Goal: Task Accomplishment & Management: Manage account settings

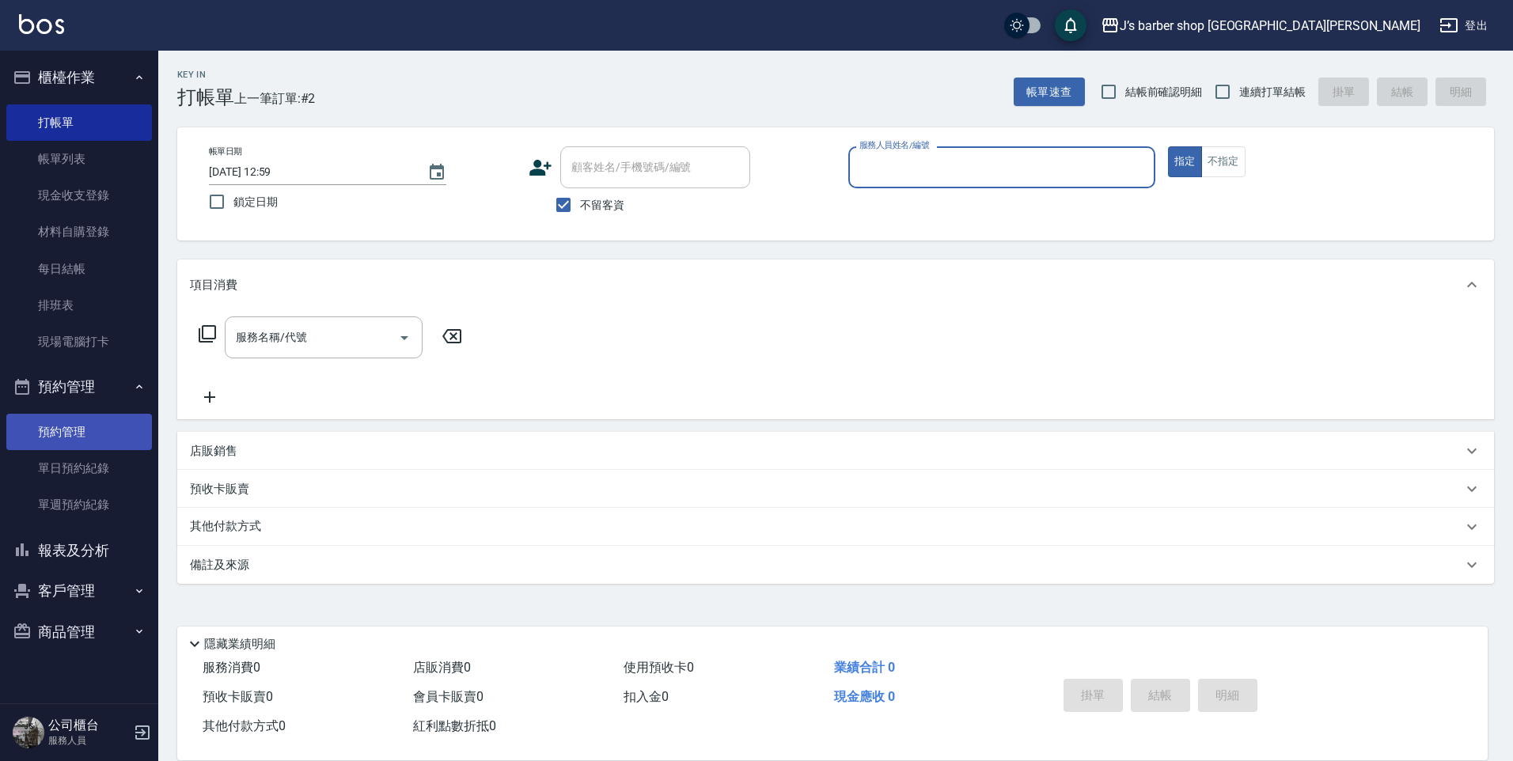
click at [105, 430] on link "預約管理" at bounding box center [79, 432] width 146 height 36
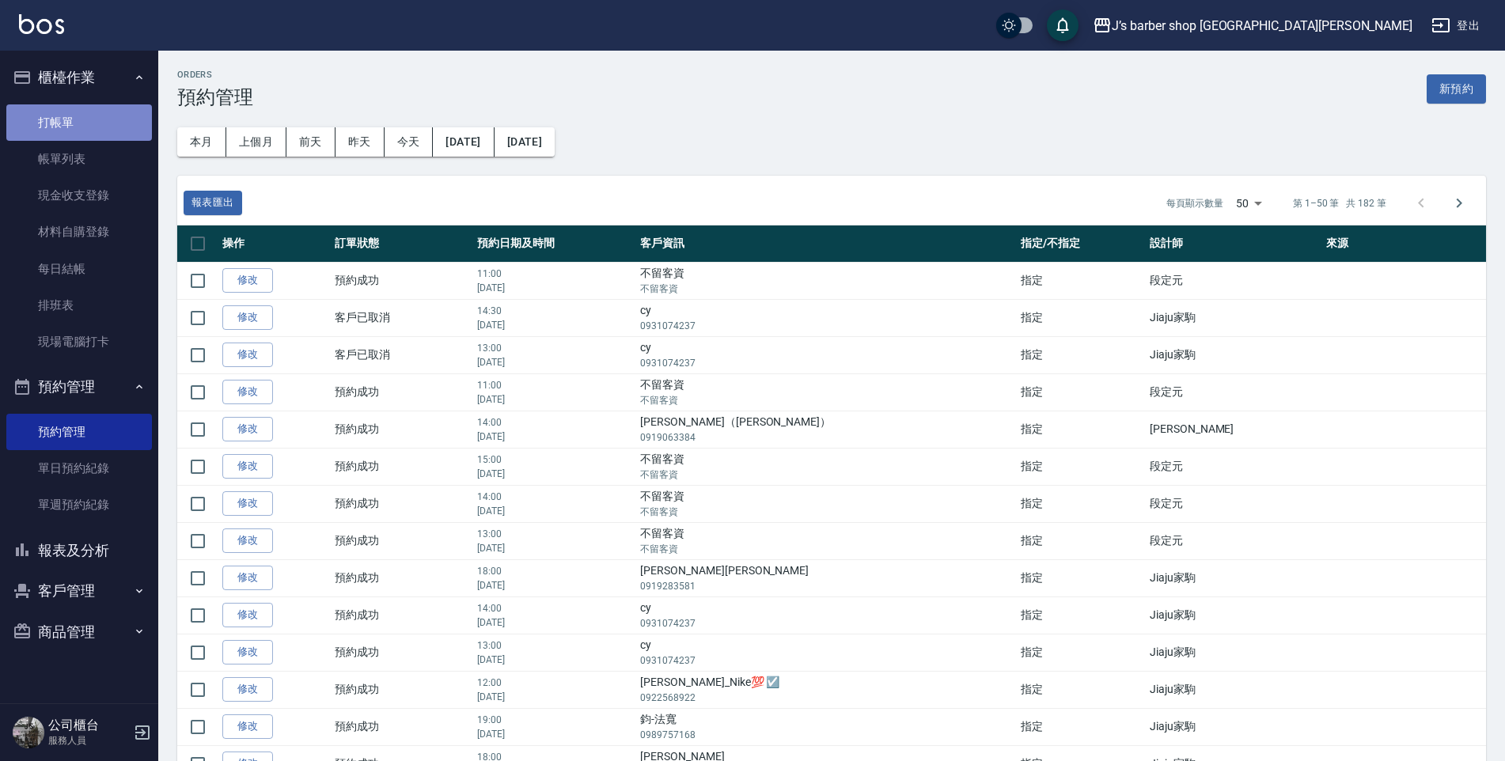
drag, startPoint x: 147, startPoint y: 131, endPoint x: 138, endPoint y: 130, distance: 8.8
click at [146, 131] on link "打帳單" at bounding box center [79, 122] width 146 height 36
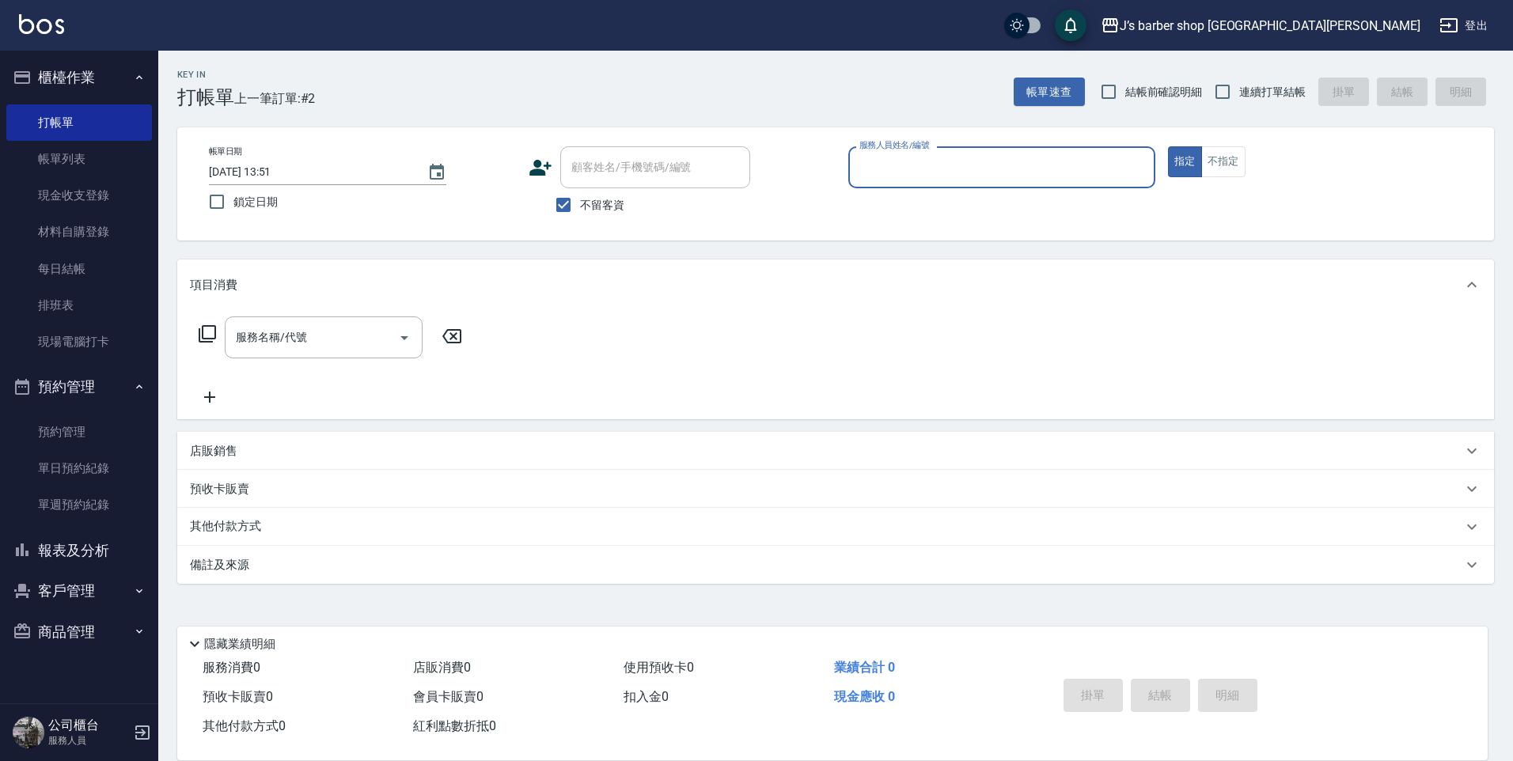
click at [969, 183] on div "服務人員姓名/編號" at bounding box center [1001, 167] width 307 height 42
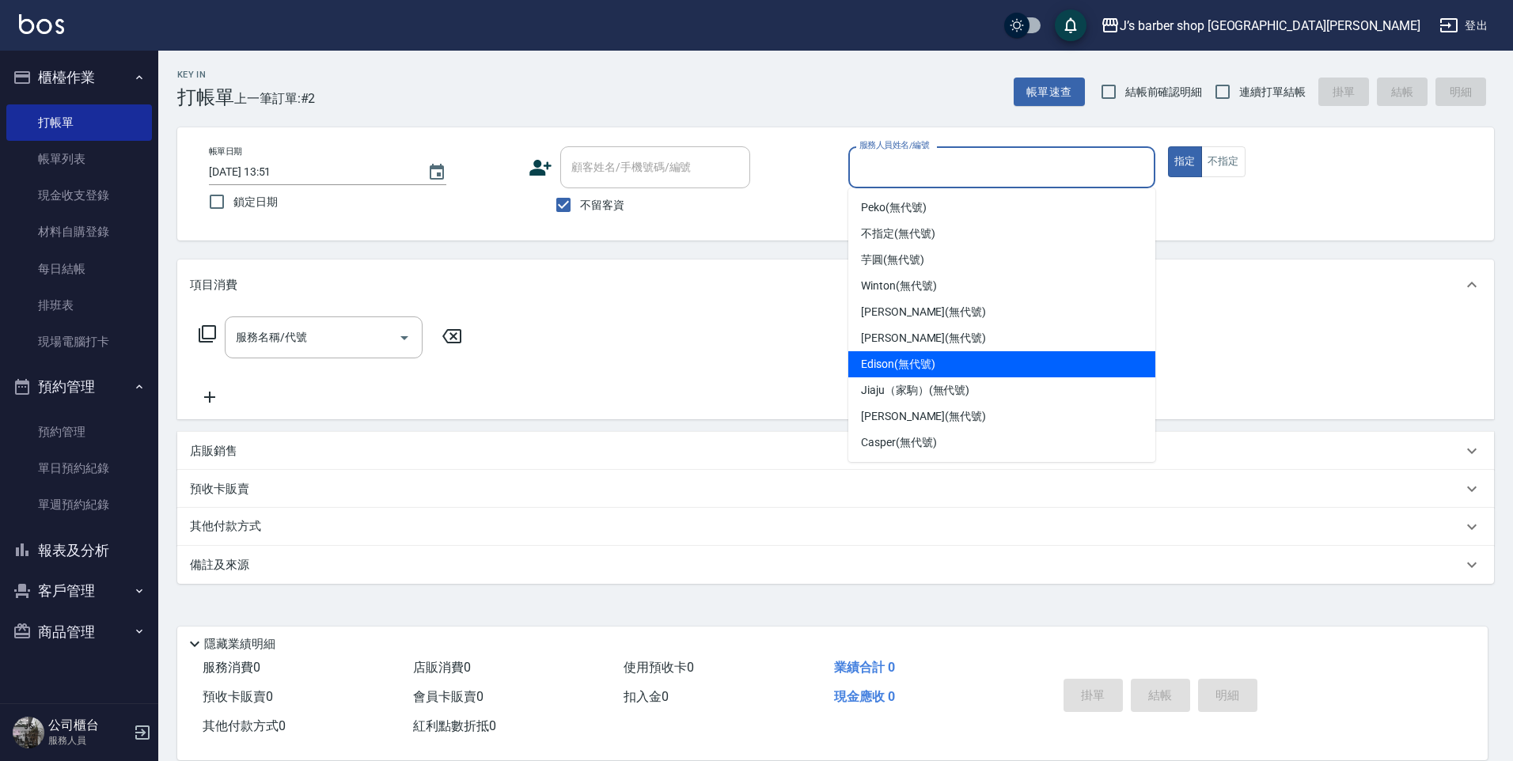
click at [935, 351] on div "Edison (無代號)" at bounding box center [1001, 364] width 307 height 26
type input "Edison(無代號)"
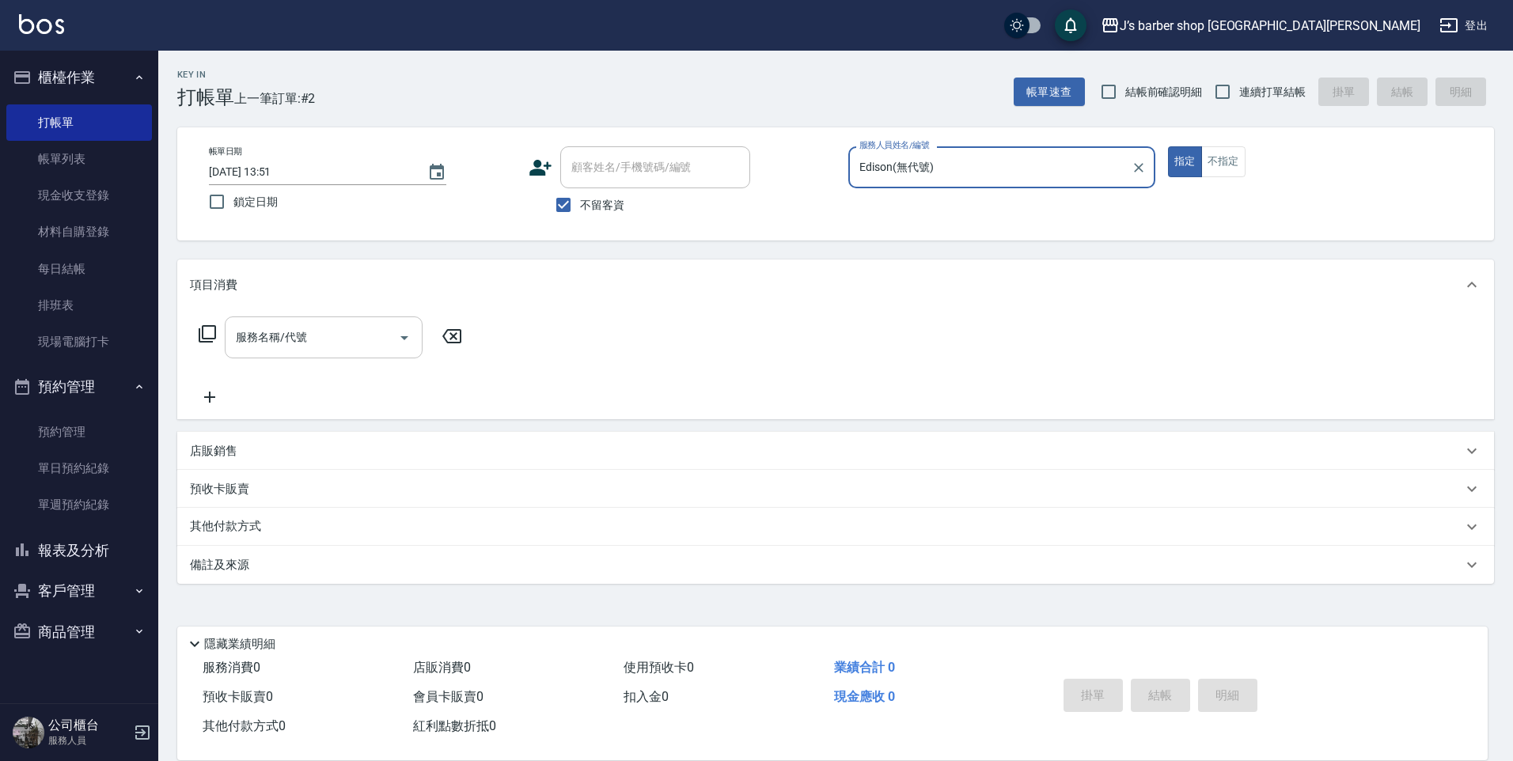
click at [381, 353] on div "服務名稱/代號" at bounding box center [324, 337] width 198 height 42
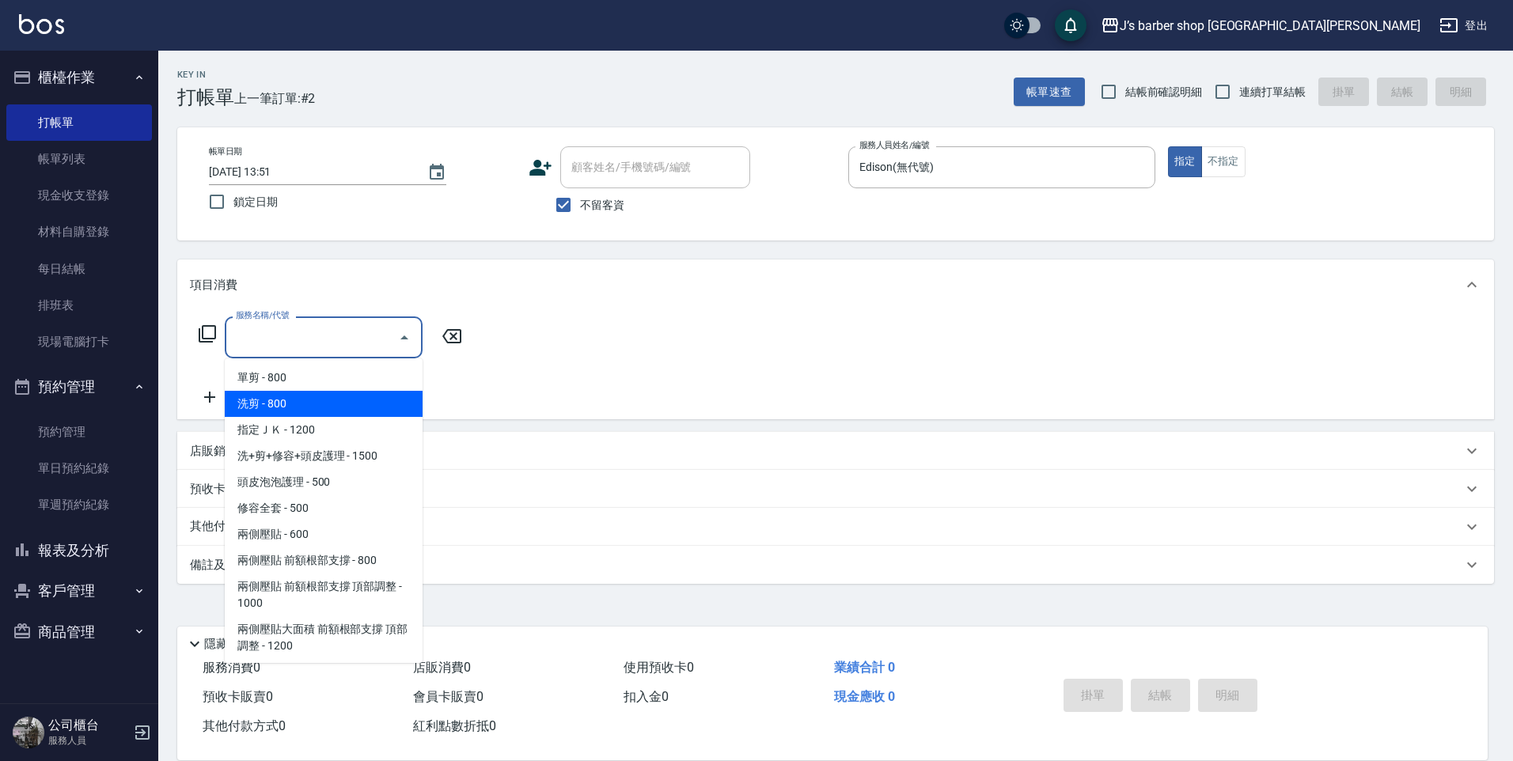
click at [362, 393] on span "洗剪 - 800" at bounding box center [324, 404] width 198 height 26
type input "洗剪(101)"
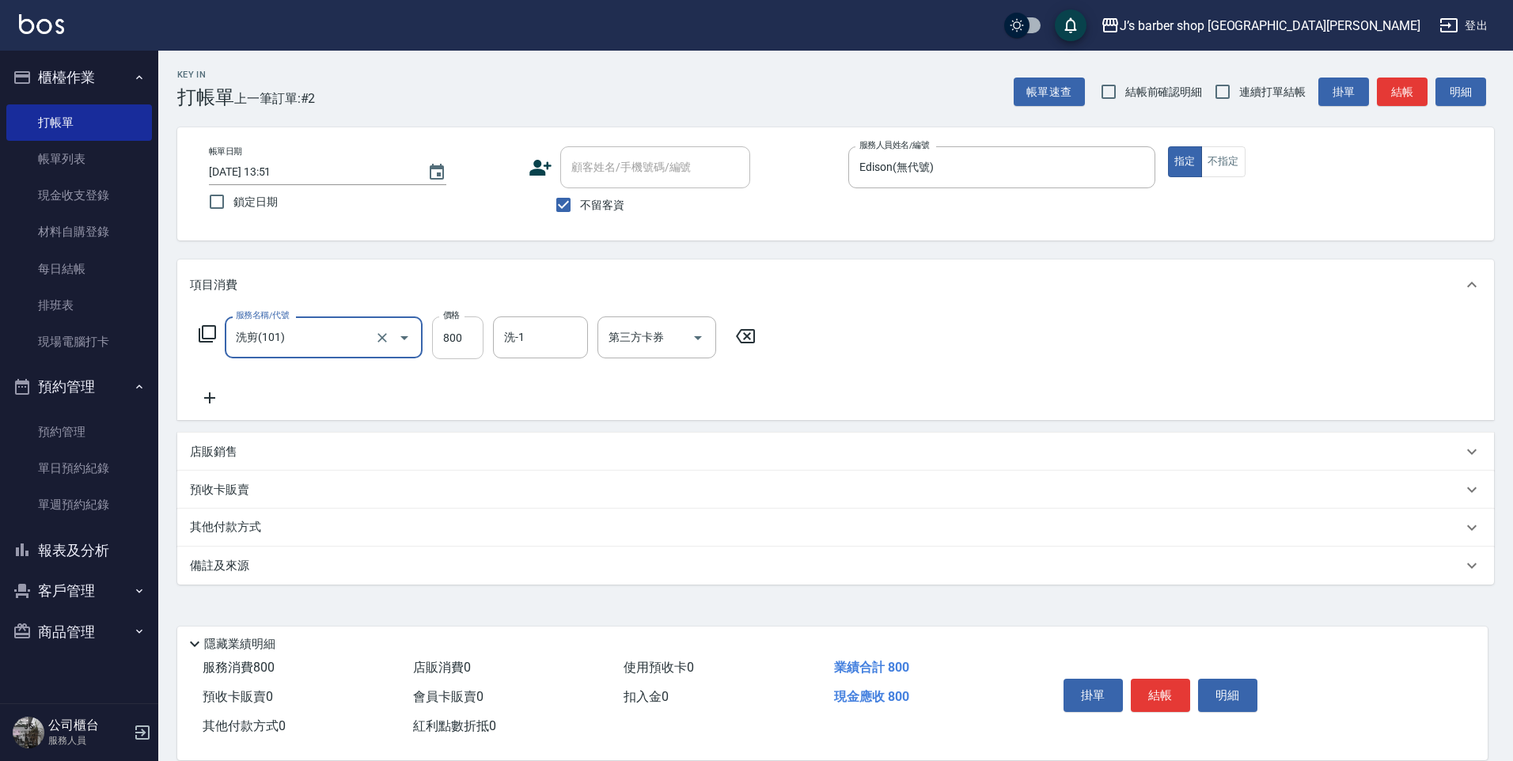
click at [435, 336] on input "800" at bounding box center [457, 337] width 51 height 43
type input "600"
click at [1165, 689] on button "結帳" at bounding box center [1160, 695] width 59 height 33
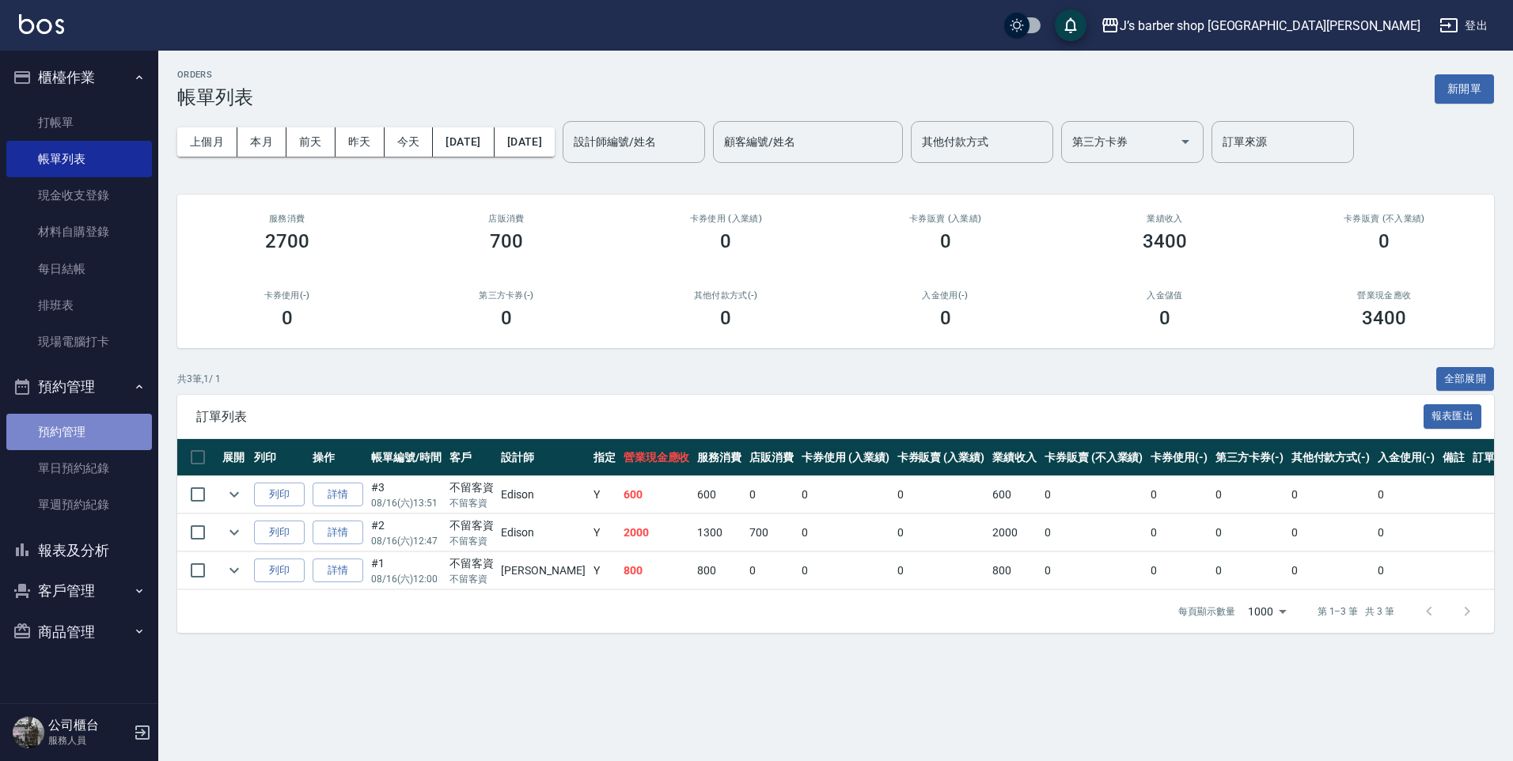
click at [102, 432] on link "預約管理" at bounding box center [79, 432] width 146 height 36
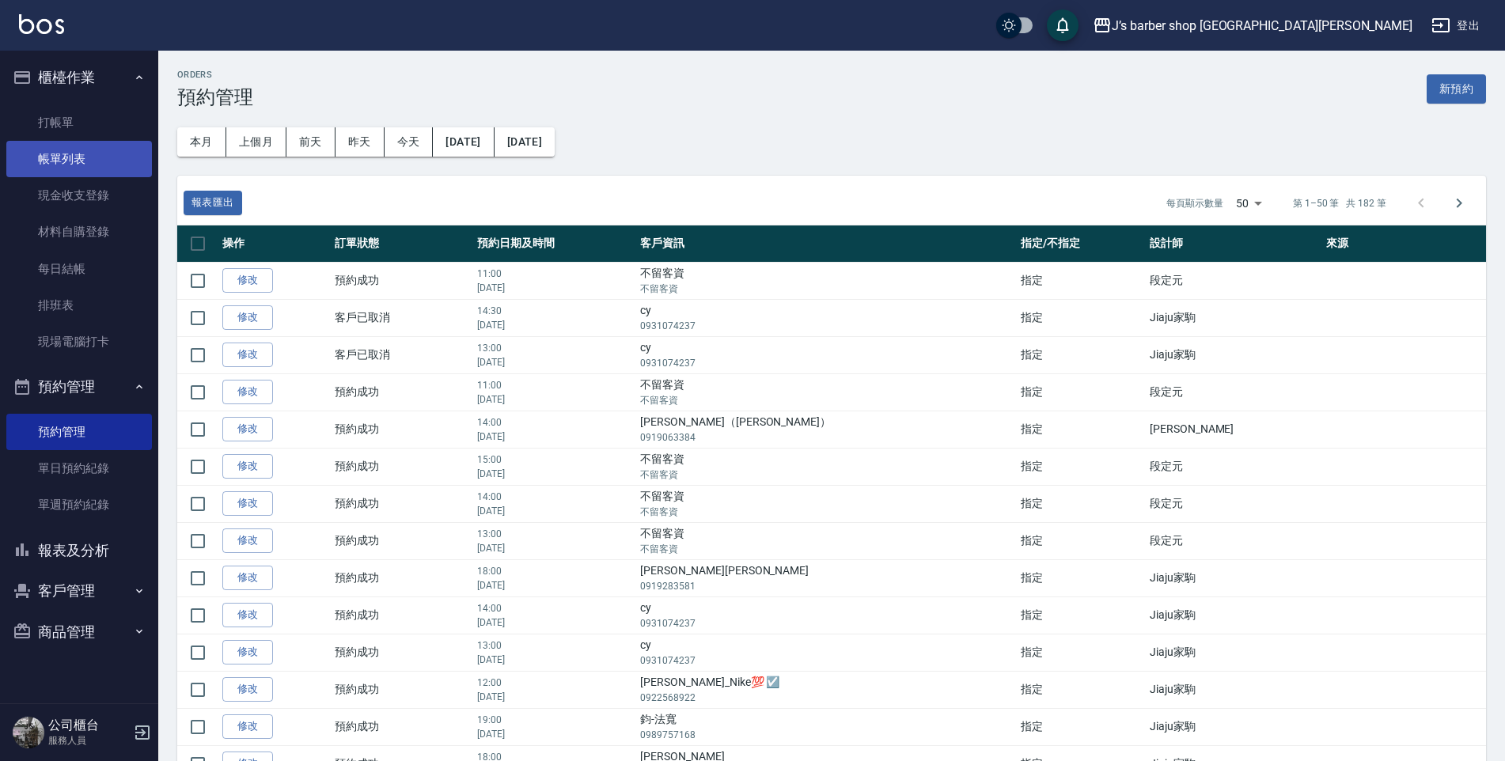
click at [96, 166] on link "帳單列表" at bounding box center [79, 159] width 146 height 36
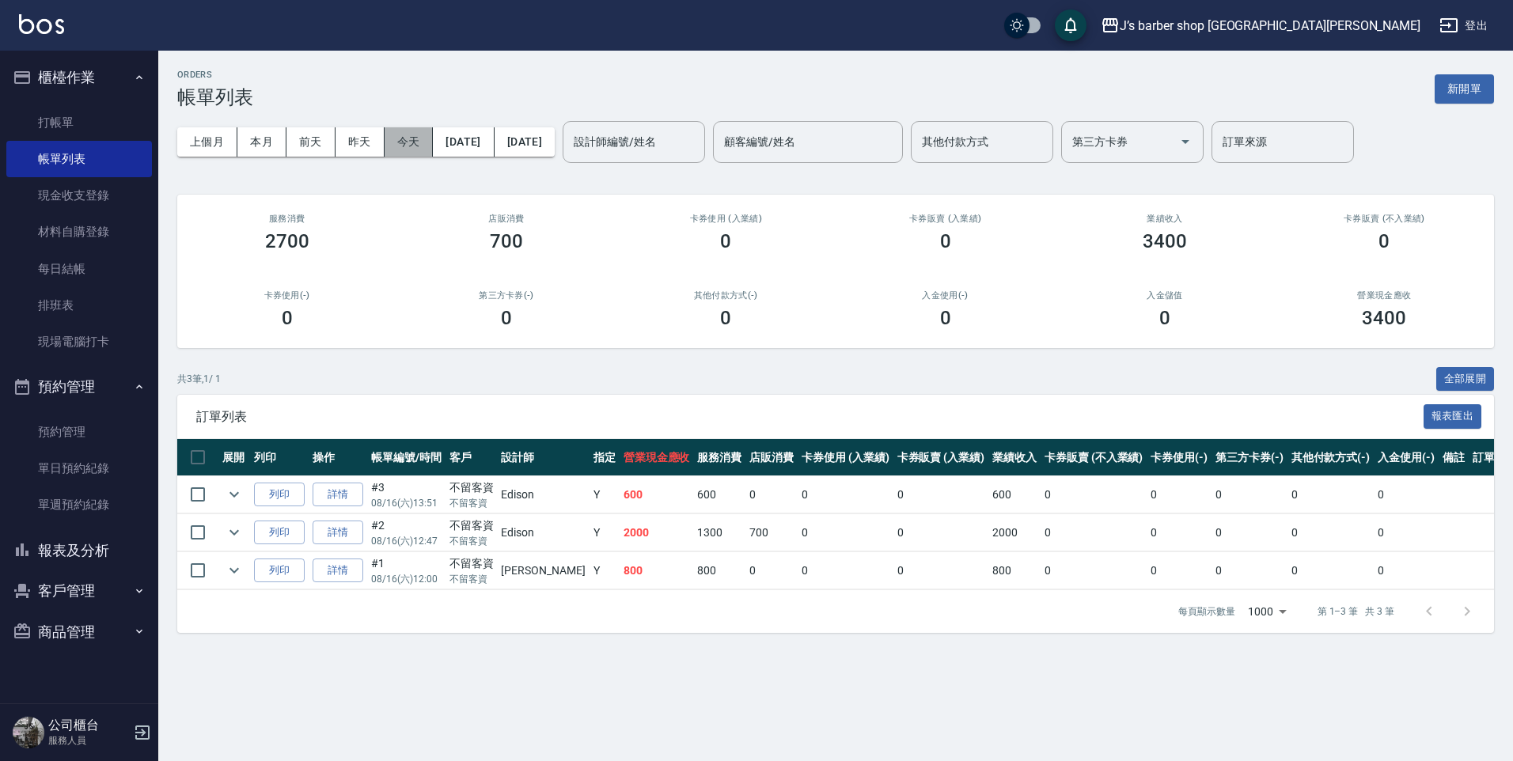
click at [410, 140] on button "今天" at bounding box center [409, 141] width 49 height 29
click at [106, 139] on link "打帳單" at bounding box center [79, 122] width 146 height 36
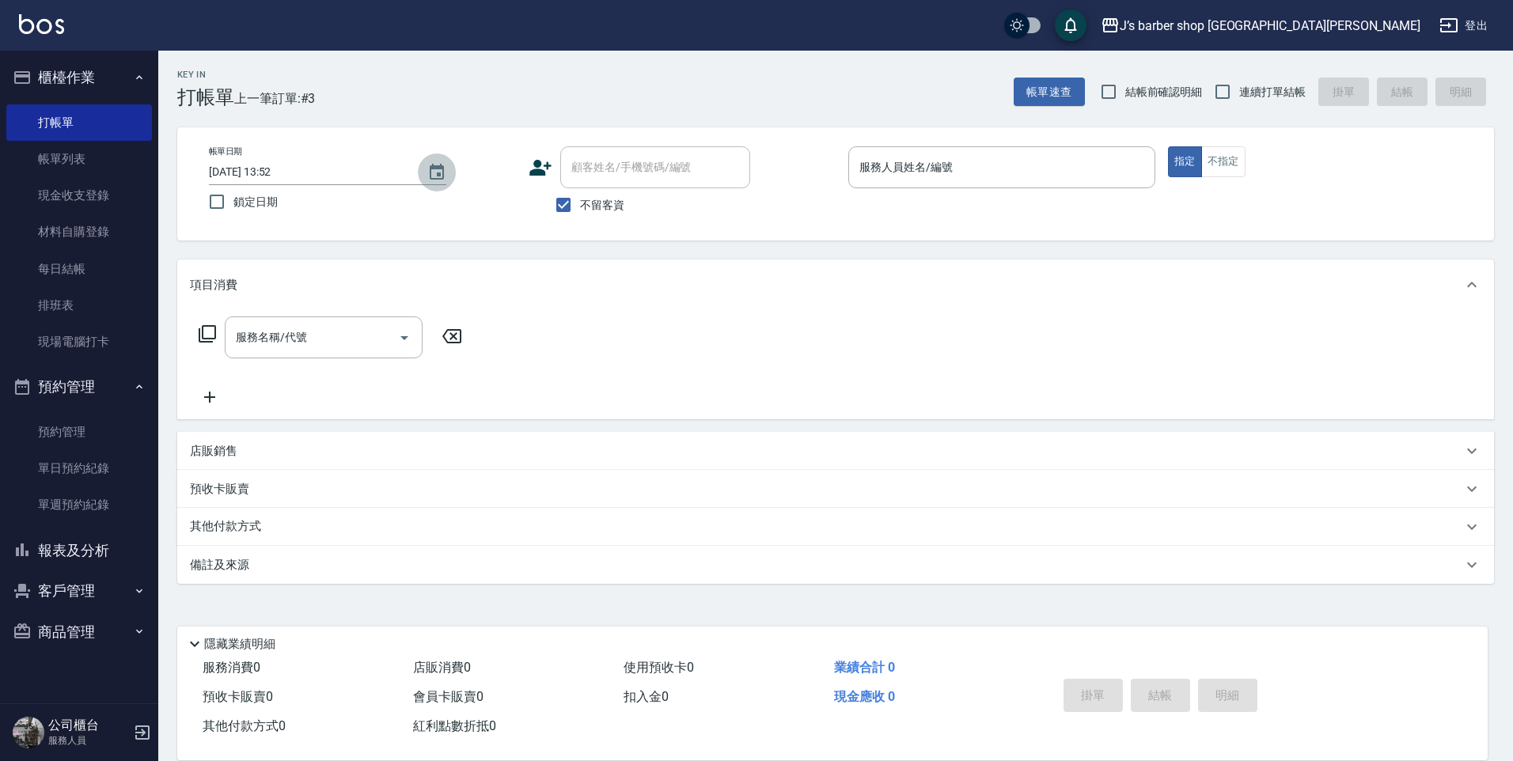
click at [453, 176] on button "Choose date, selected date is 2025-08-16" at bounding box center [437, 172] width 38 height 38
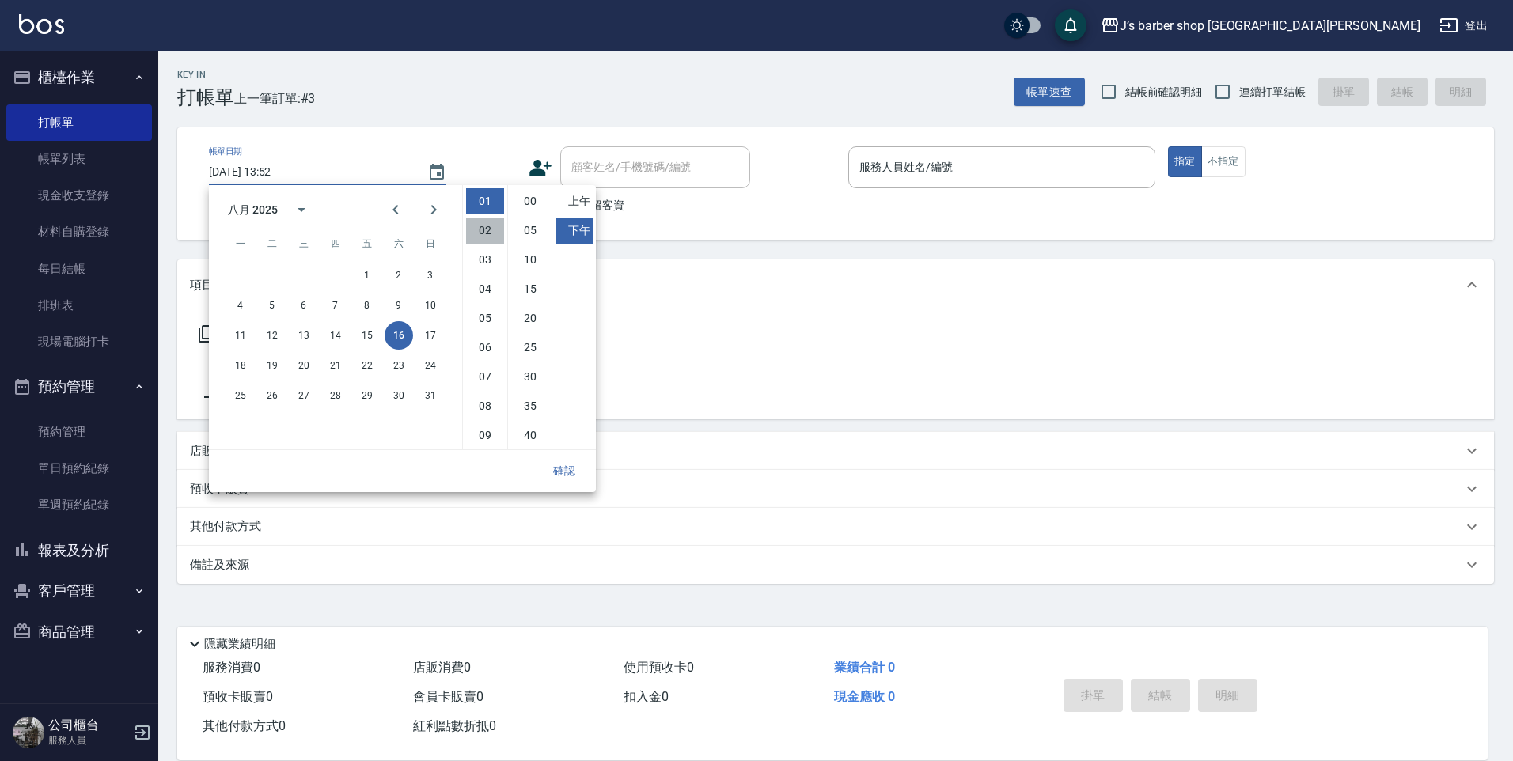
click at [479, 220] on li "02" at bounding box center [485, 231] width 38 height 26
click at [491, 224] on li "01" at bounding box center [485, 231] width 38 height 26
click at [524, 201] on li "00" at bounding box center [530, 201] width 38 height 26
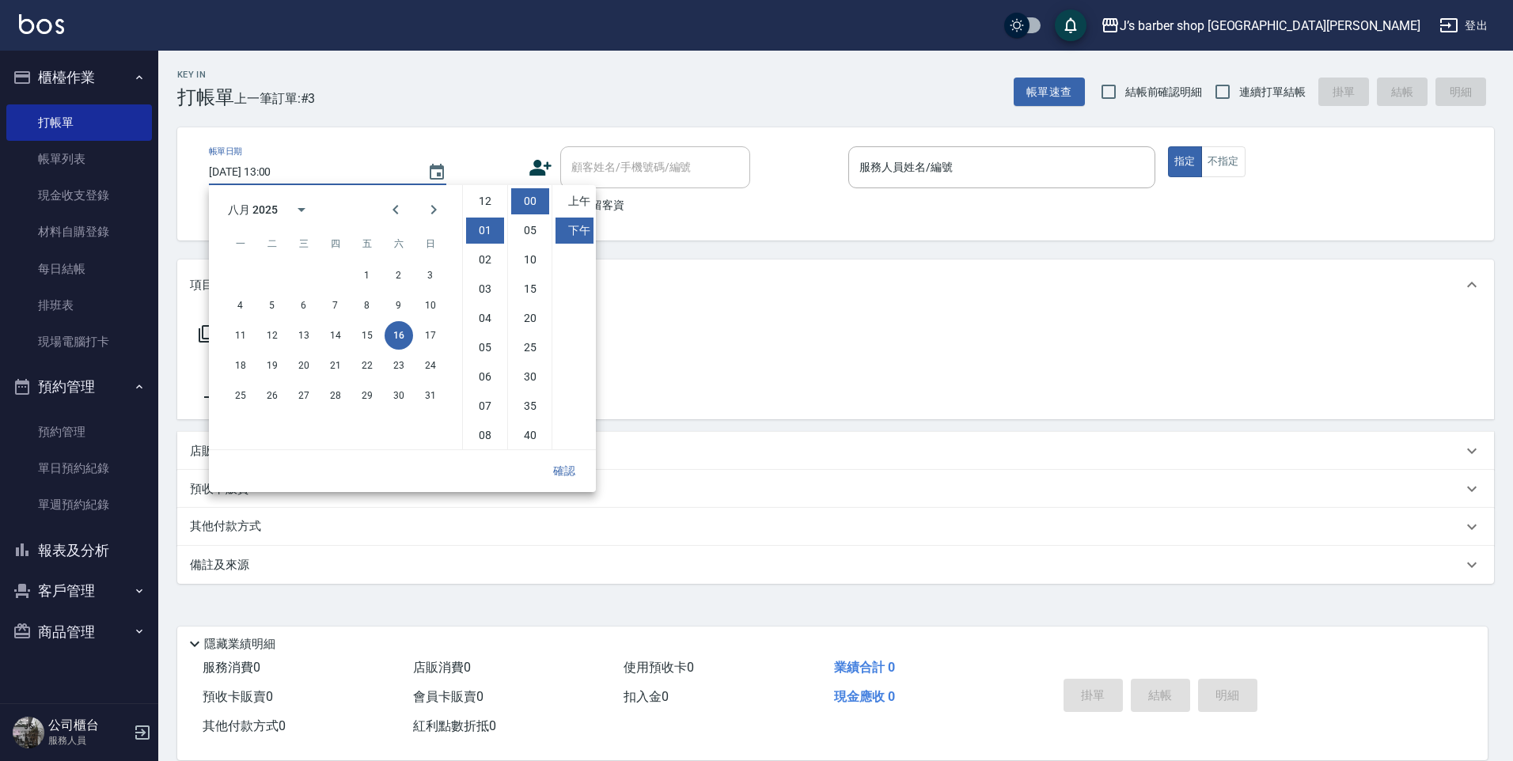
click at [534, 203] on li "00" at bounding box center [530, 201] width 38 height 26
click at [570, 199] on li "上午" at bounding box center [574, 201] width 38 height 26
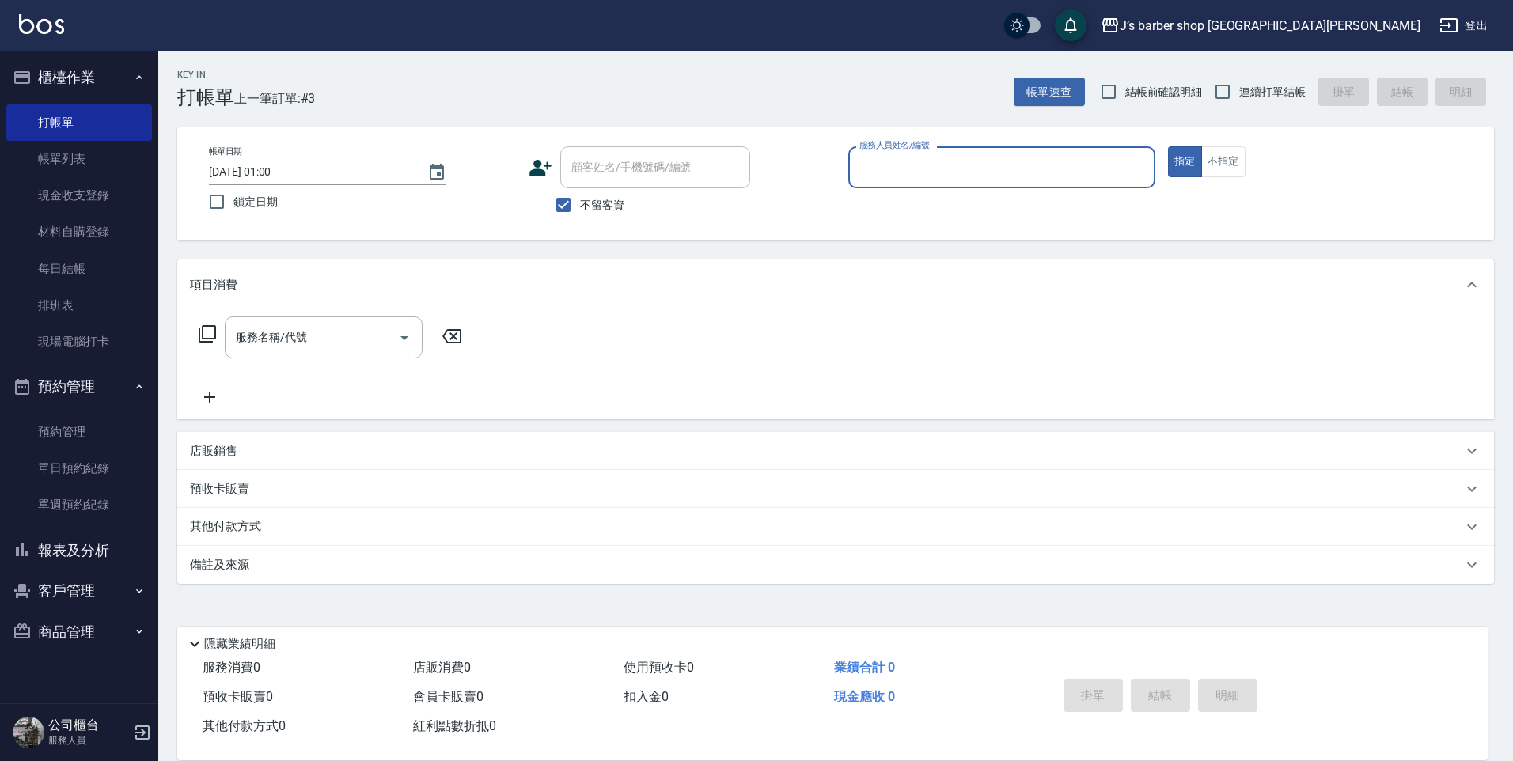
click at [417, 159] on div "[DATE] 01:00" at bounding box center [327, 172] width 237 height 26
click at [438, 173] on icon "Choose date, selected date is 2025-08-16" at bounding box center [437, 172] width 14 height 16
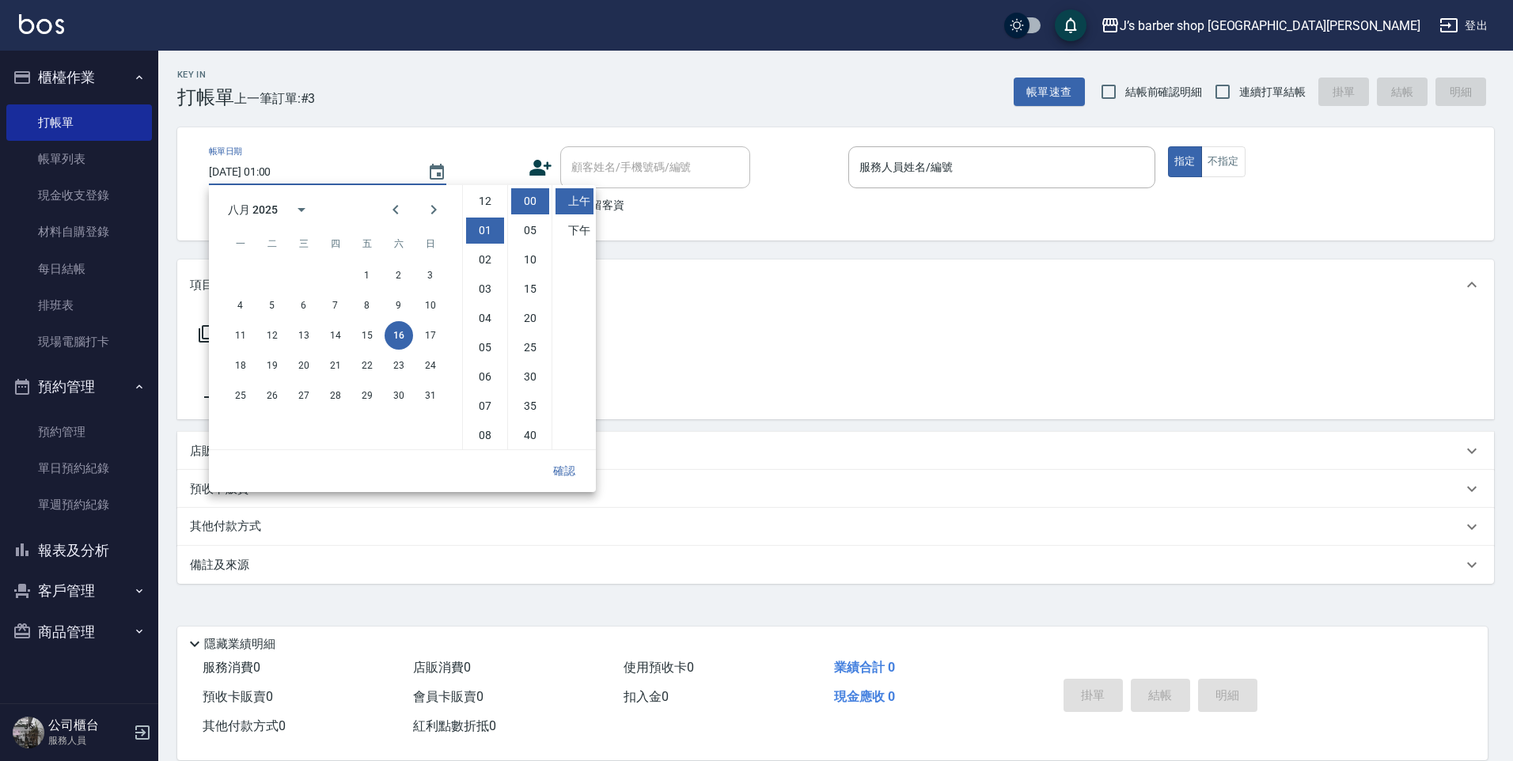
scroll to position [29, 0]
click at [586, 215] on ul "上午 下午" at bounding box center [573, 317] width 44 height 264
click at [581, 223] on li "下午" at bounding box center [574, 231] width 38 height 26
type input "[DATE] 13:00"
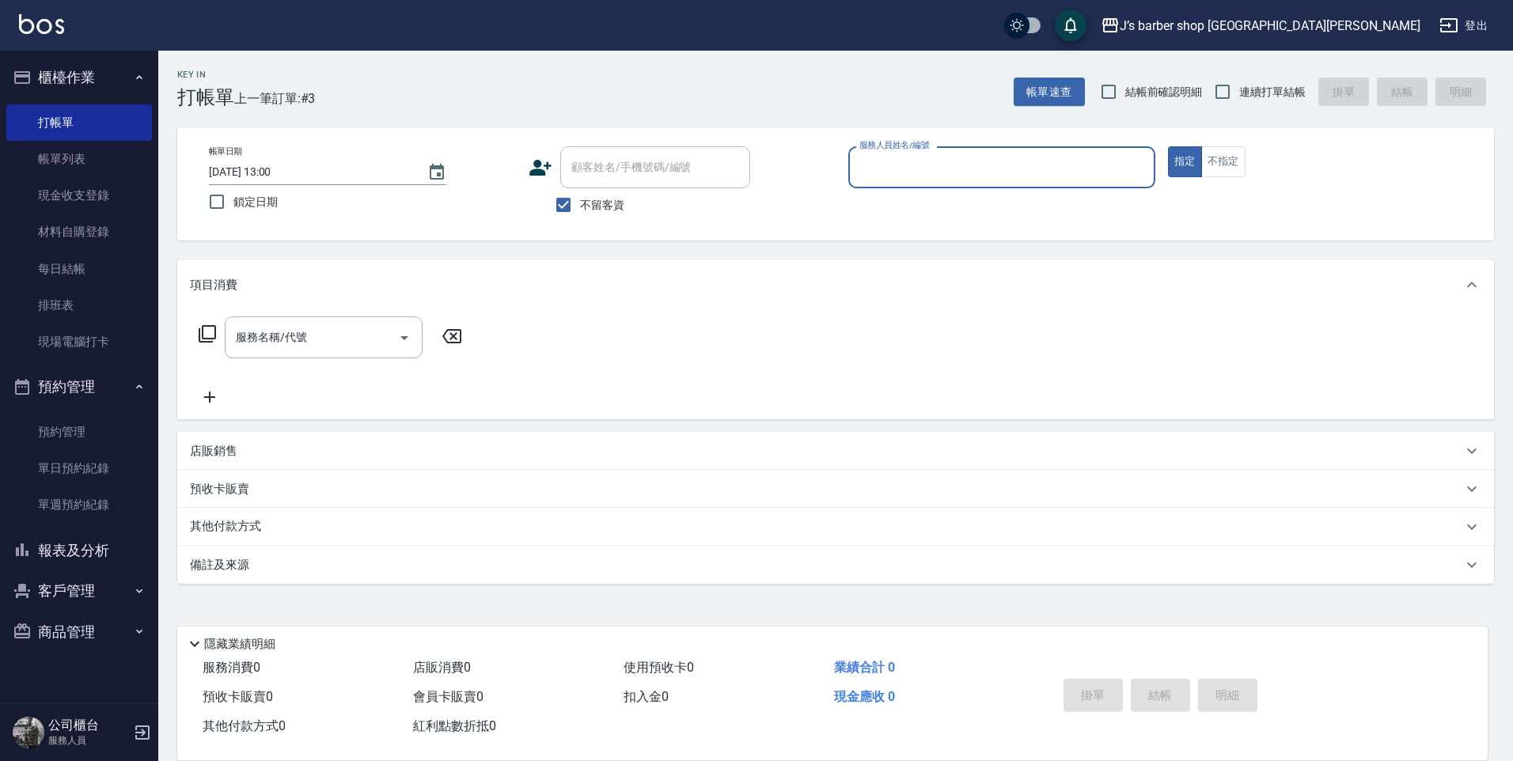
click at [884, 170] on input "服務人員姓名/編號" at bounding box center [1001, 167] width 293 height 28
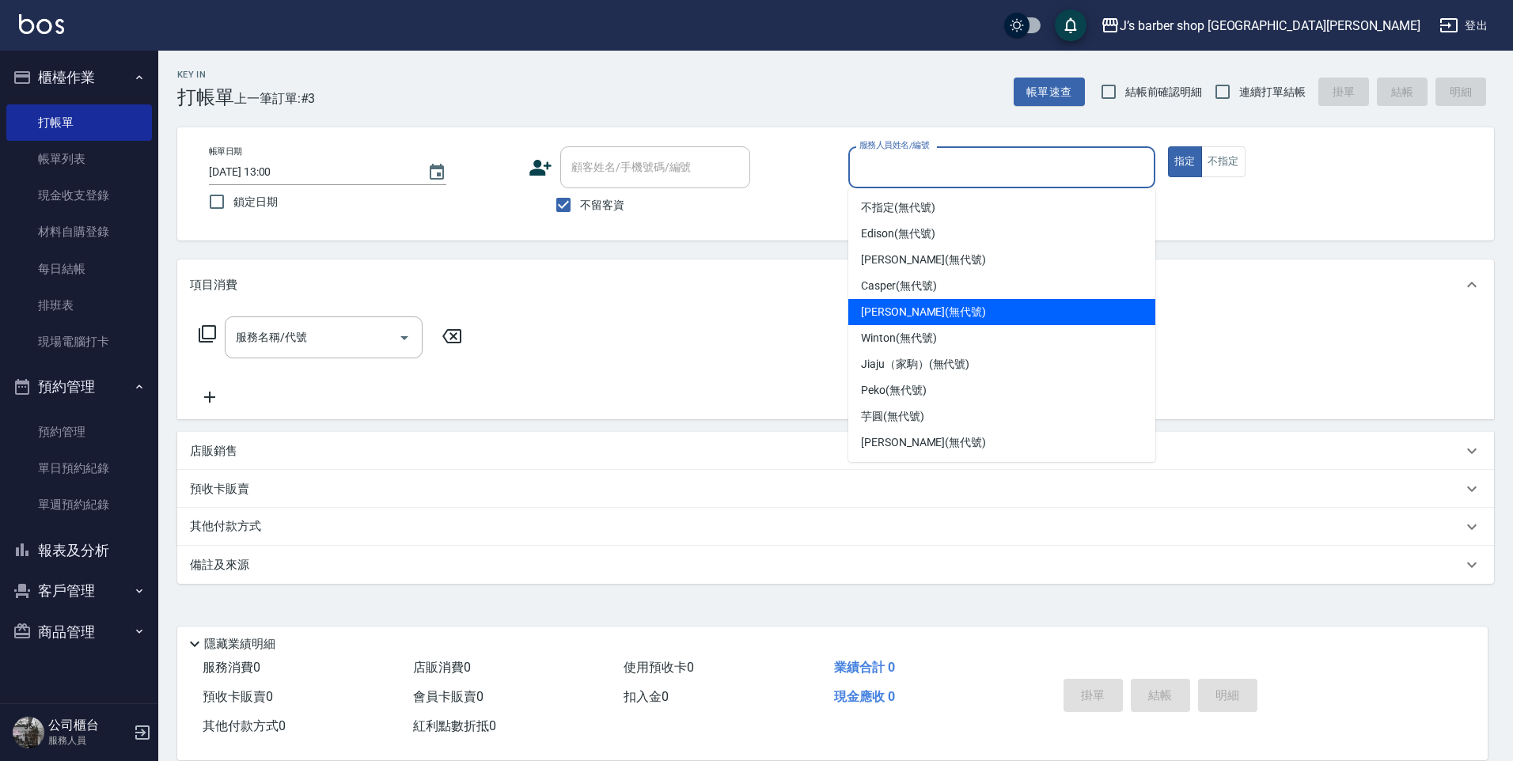
click at [892, 306] on span "[PERSON_NAME] (無代號)" at bounding box center [923, 312] width 125 height 17
type input "[PERSON_NAME](無代號)"
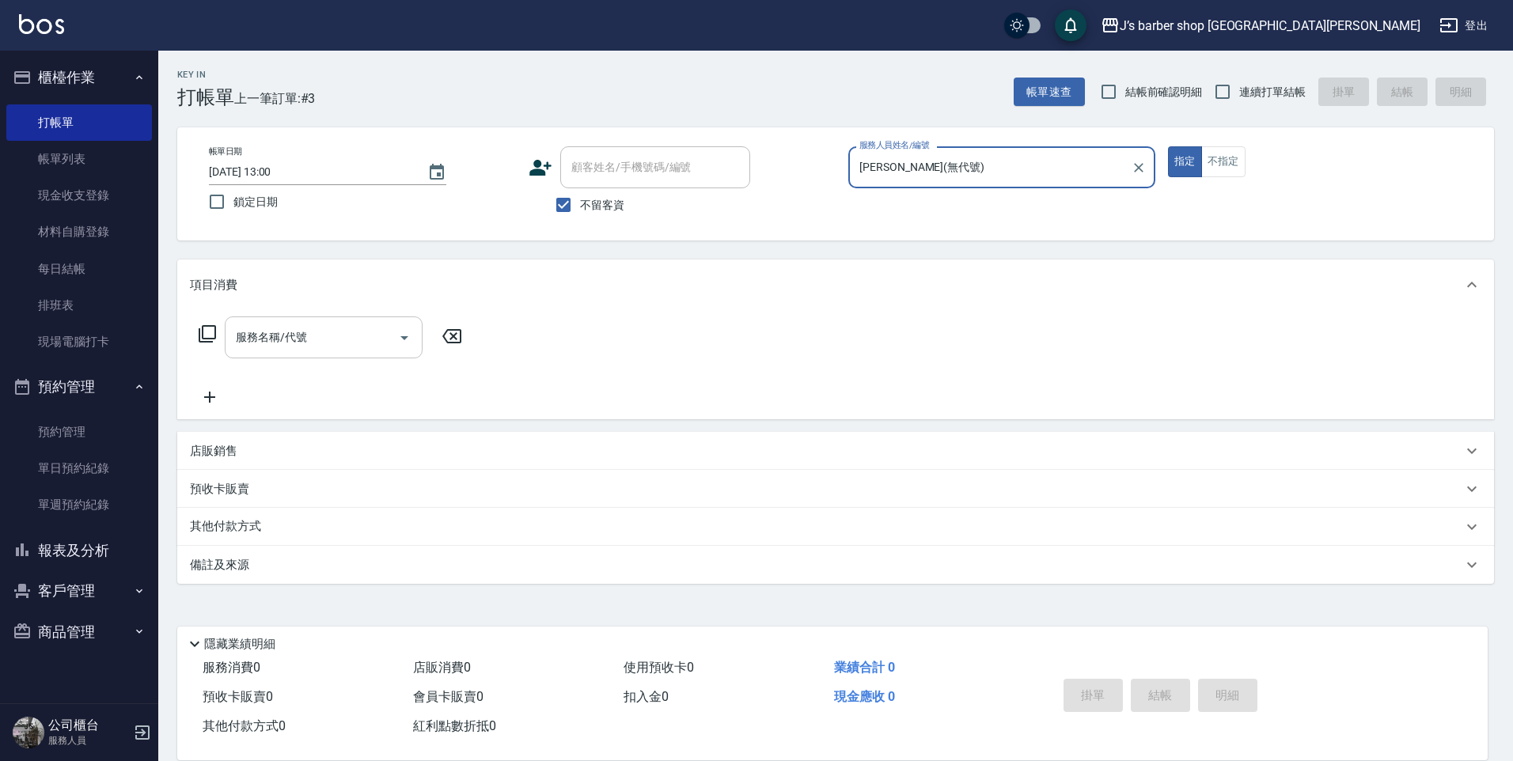
drag, startPoint x: 235, startPoint y: 339, endPoint x: 251, endPoint y: 345, distance: 16.8
click at [236, 341] on input "服務名稱/代號" at bounding box center [312, 338] width 160 height 28
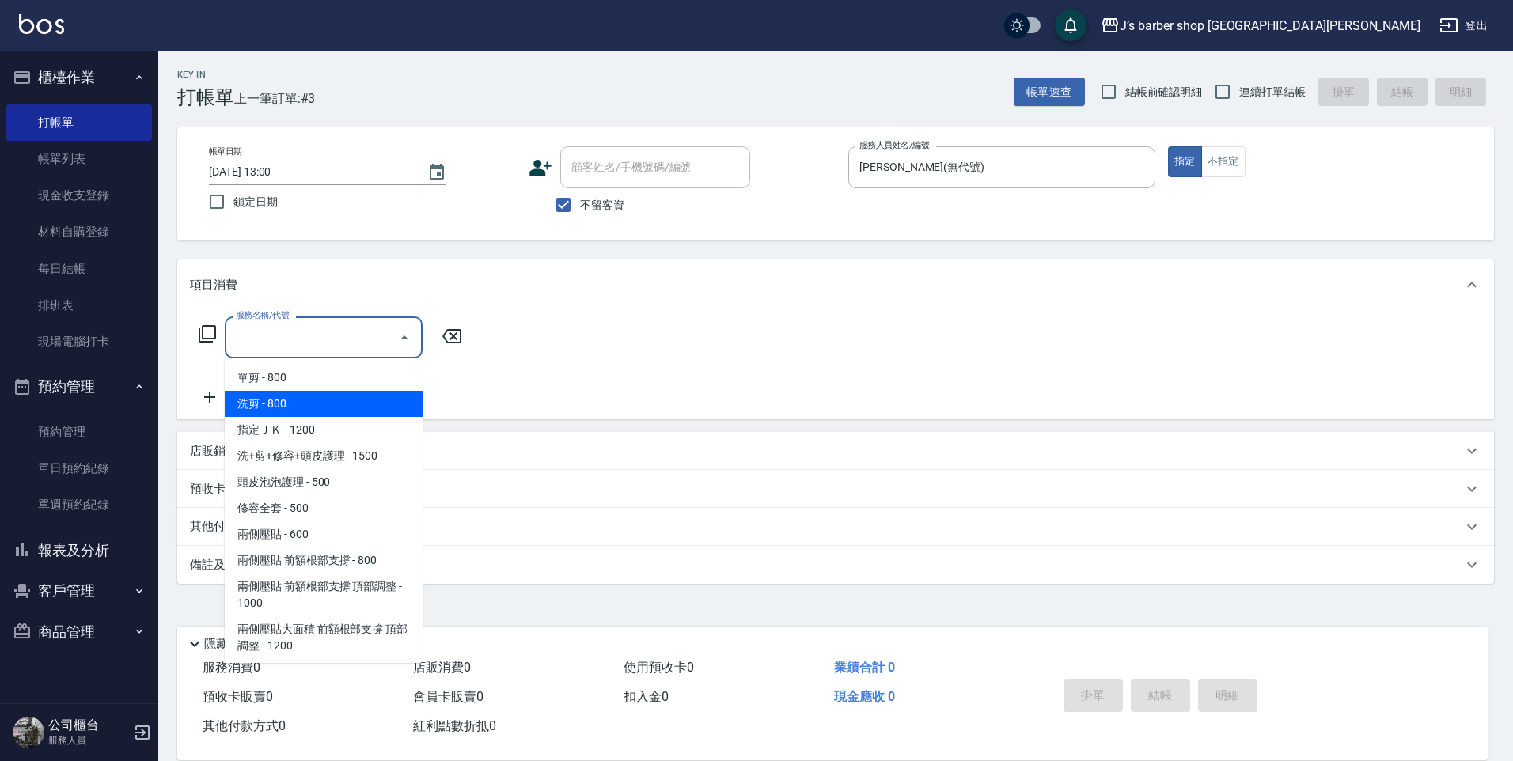
click at [272, 410] on span "洗剪 - 800" at bounding box center [324, 404] width 198 height 26
type input "洗剪(101)"
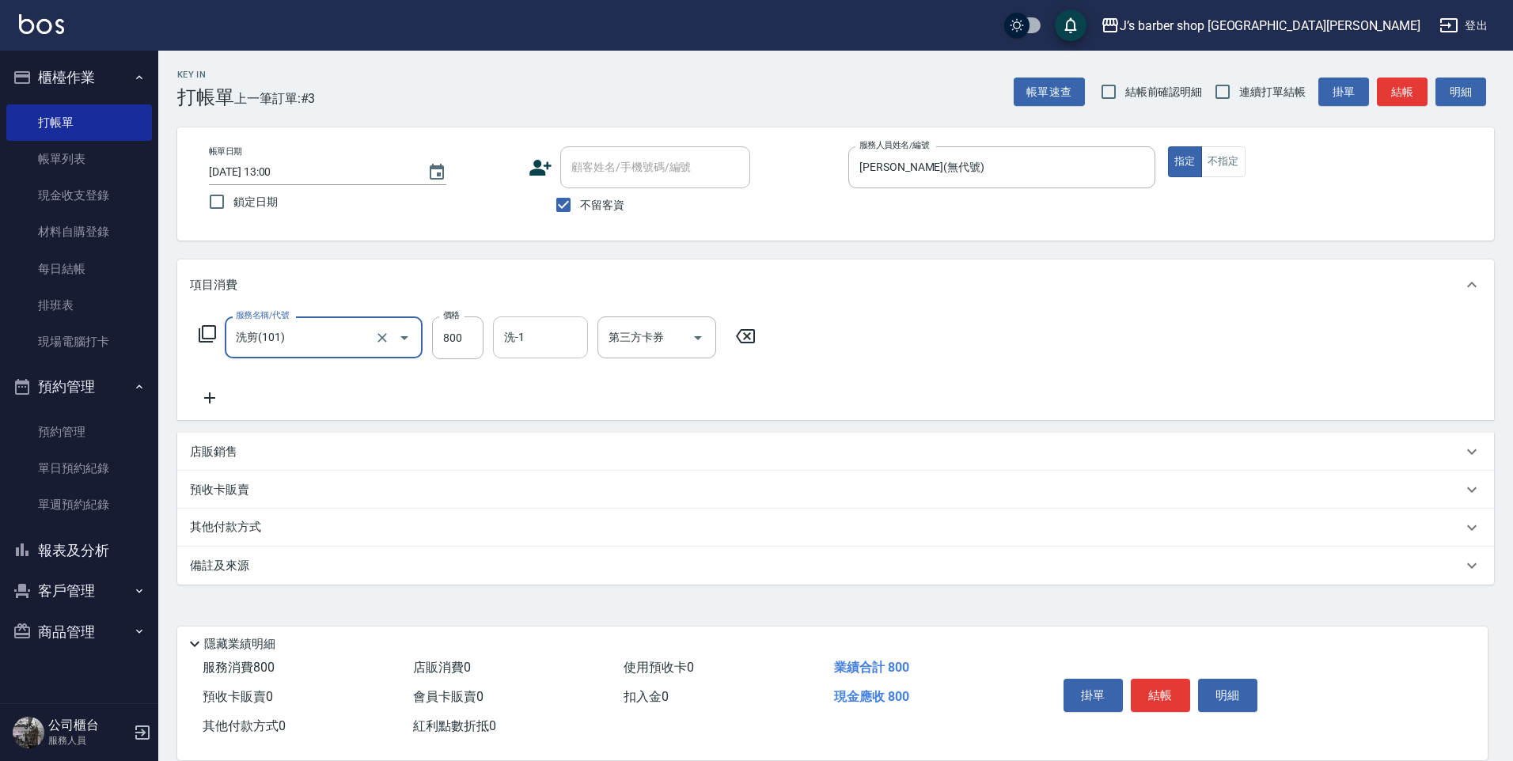
click at [551, 337] on input "洗-1" at bounding box center [540, 338] width 81 height 28
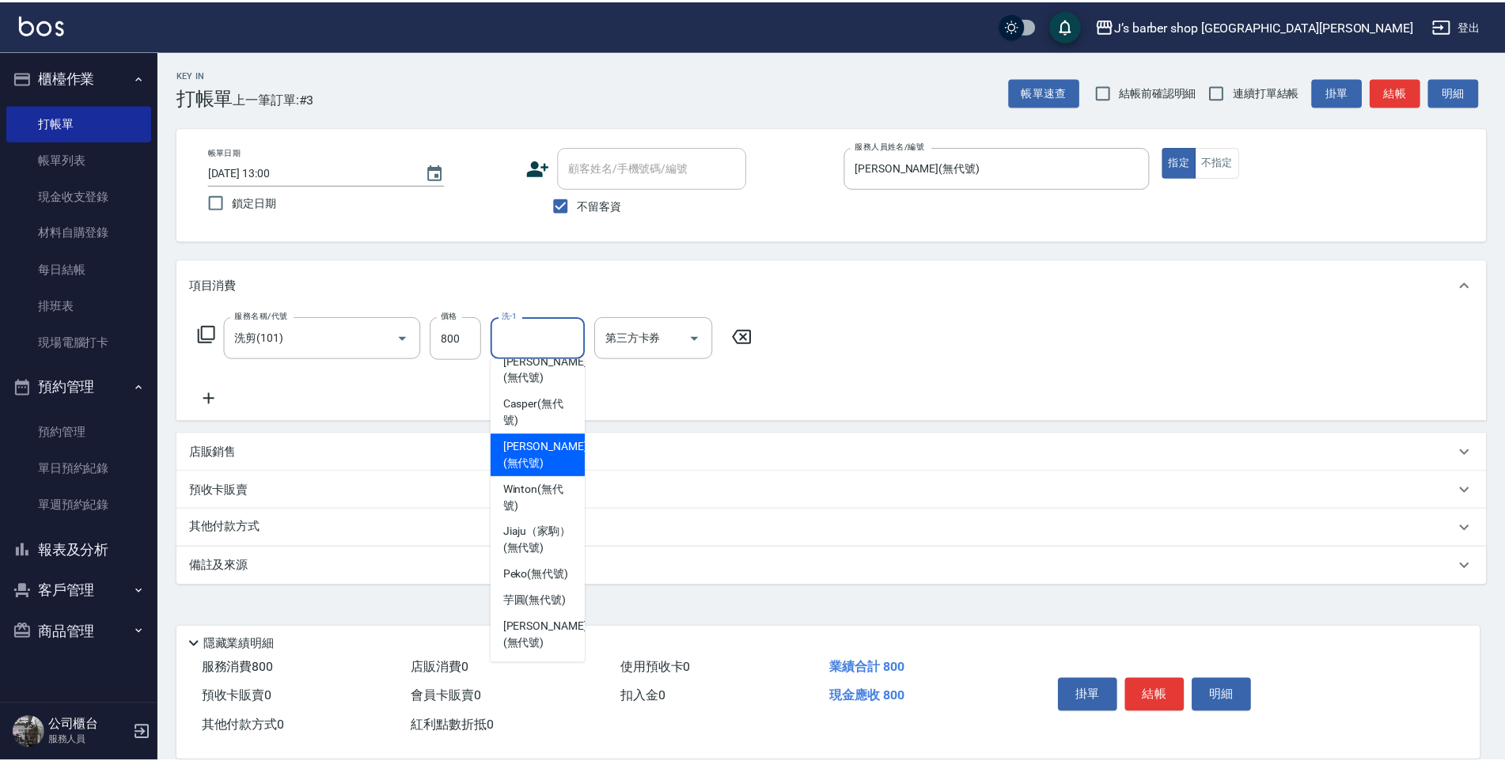
scroll to position [135, 0]
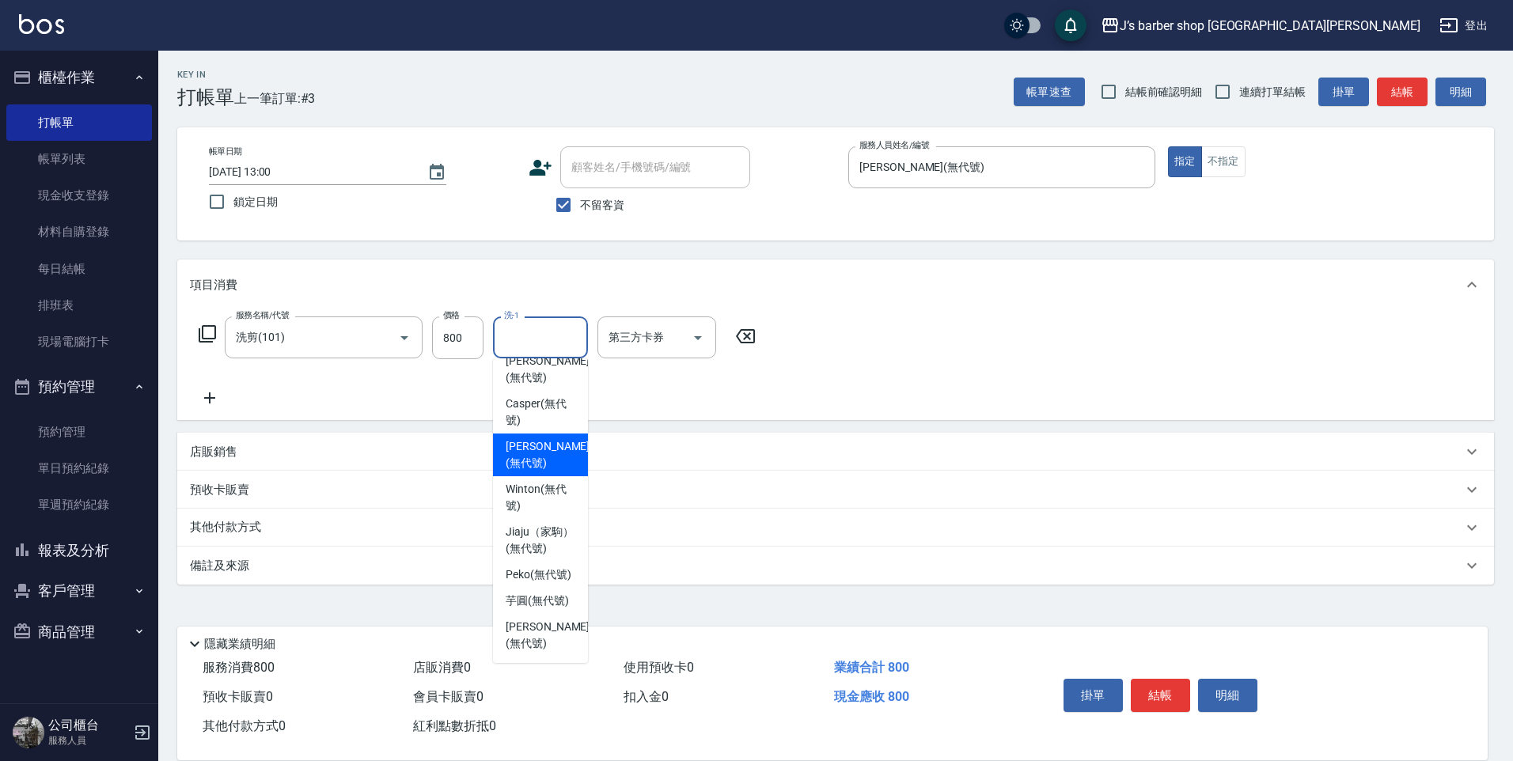
click at [540, 438] on span "[PERSON_NAME] (無代號)" at bounding box center [548, 454] width 84 height 33
type input "[PERSON_NAME](無代號)"
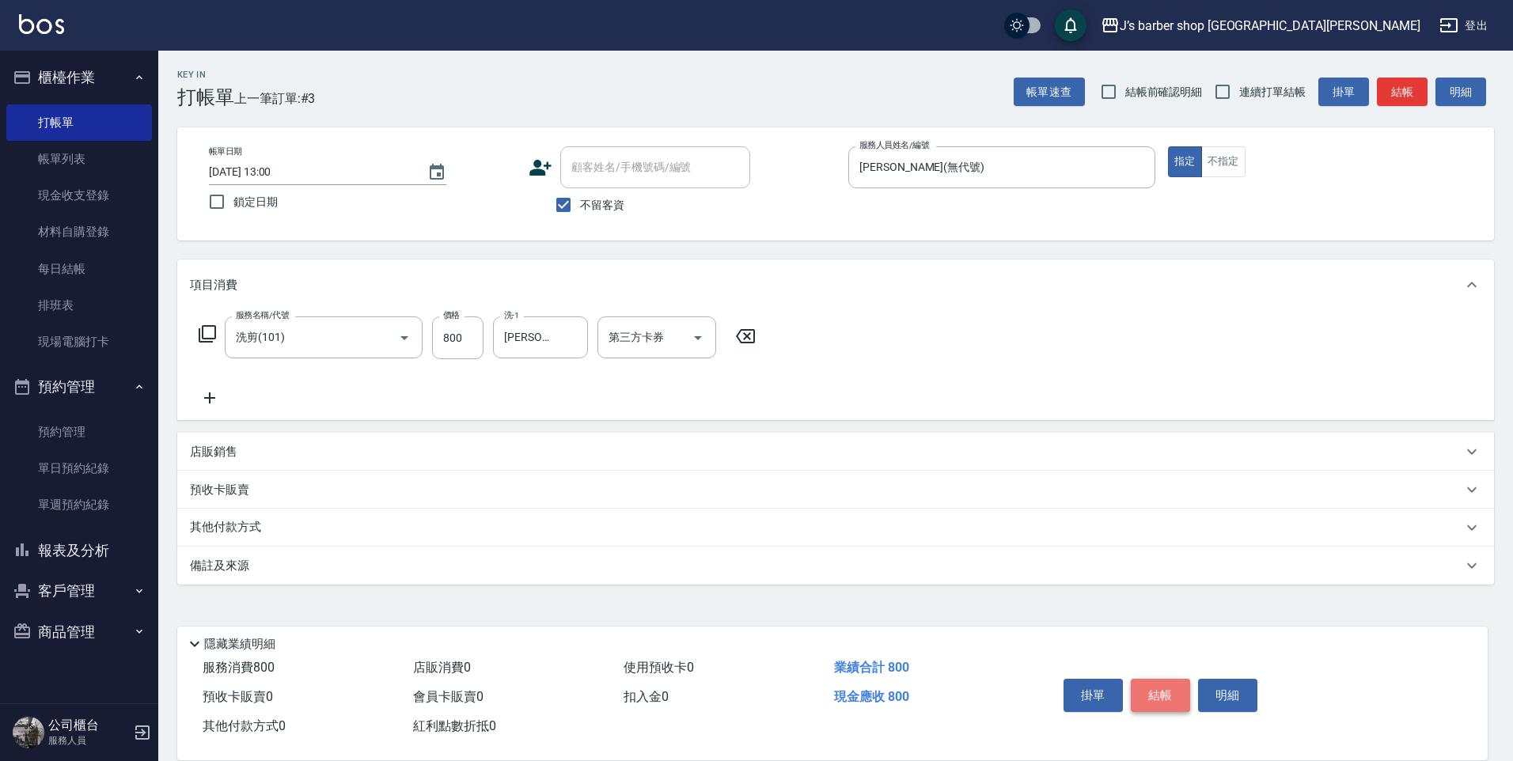
click at [1140, 683] on button "結帳" at bounding box center [1160, 695] width 59 height 33
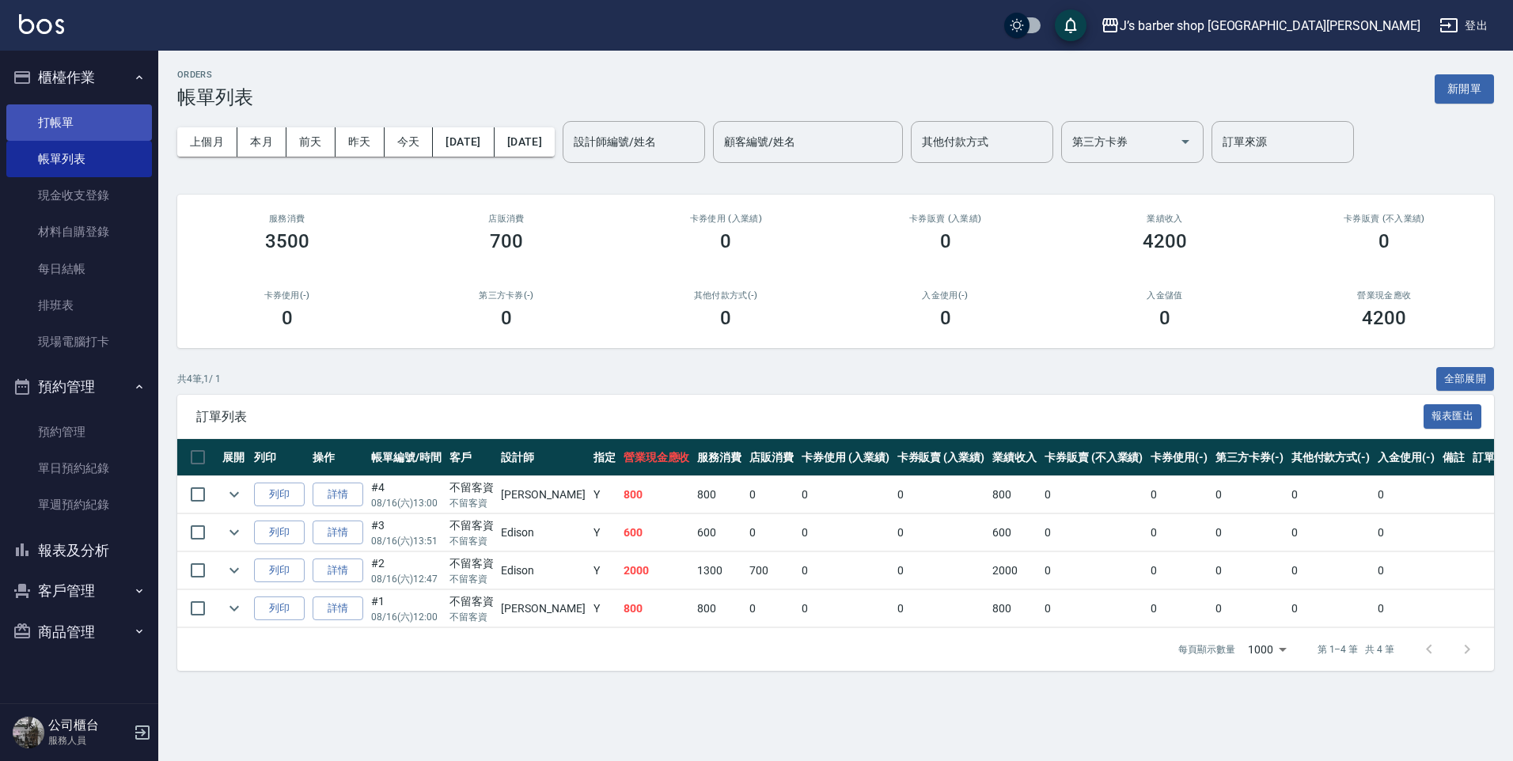
click at [100, 132] on link "打帳單" at bounding box center [79, 122] width 146 height 36
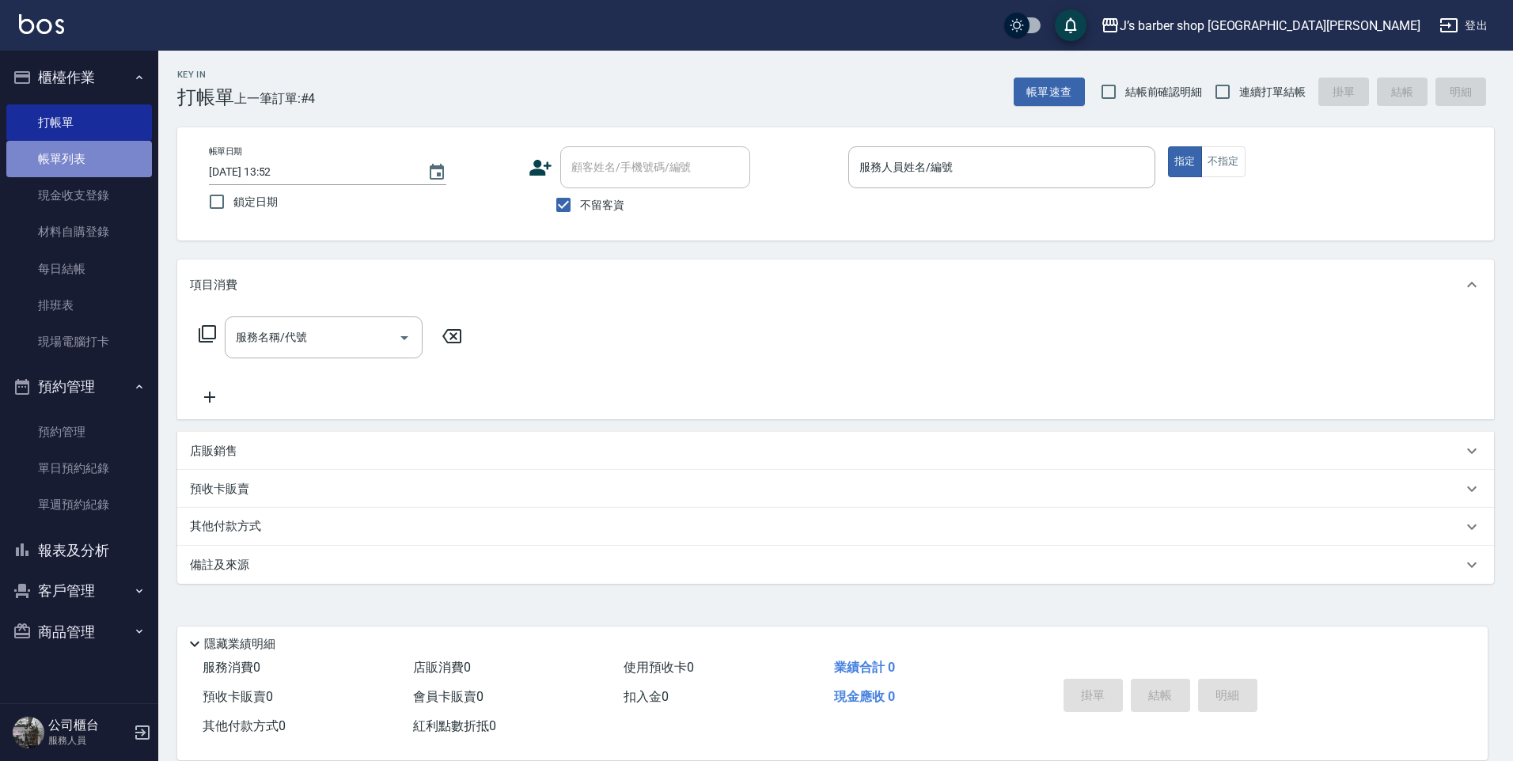
drag, startPoint x: 44, startPoint y: 161, endPoint x: 108, endPoint y: 184, distance: 68.1
click at [45, 161] on link "帳單列表" at bounding box center [79, 159] width 146 height 36
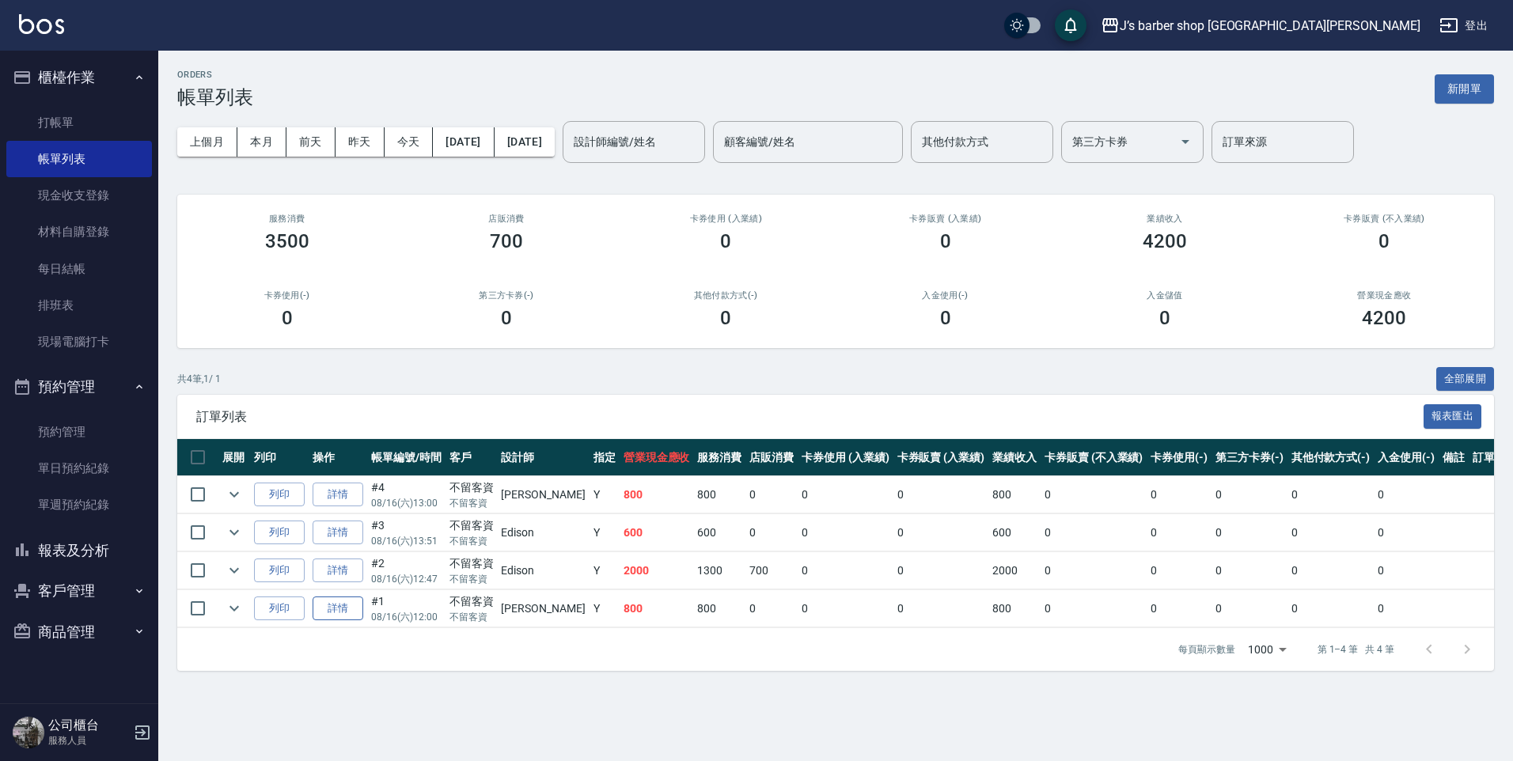
click at [345, 612] on link "詳情" at bounding box center [338, 609] width 51 height 25
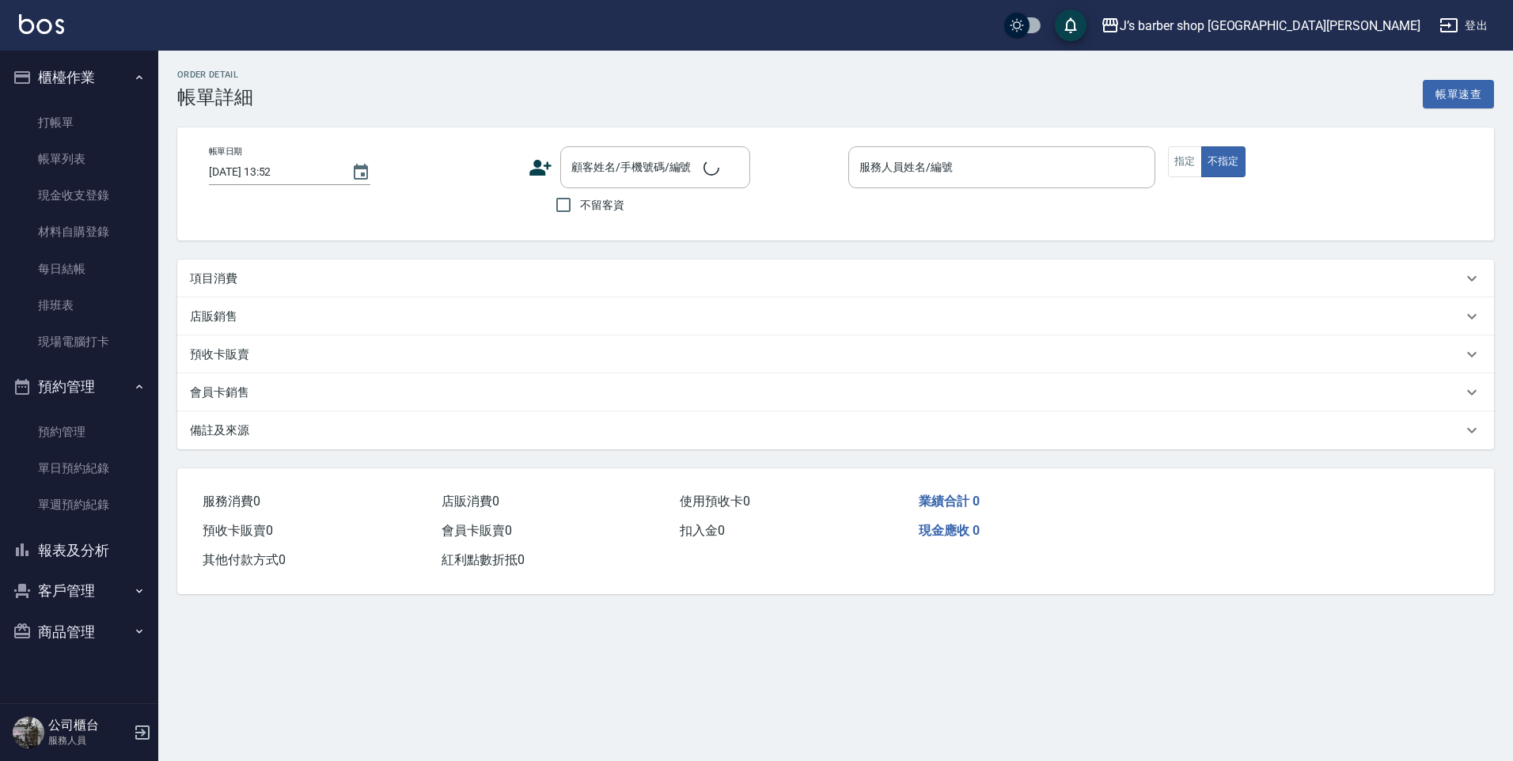
type input "[DATE] 12:00"
checkbox input "true"
type input "[PERSON_NAME](無代號)"
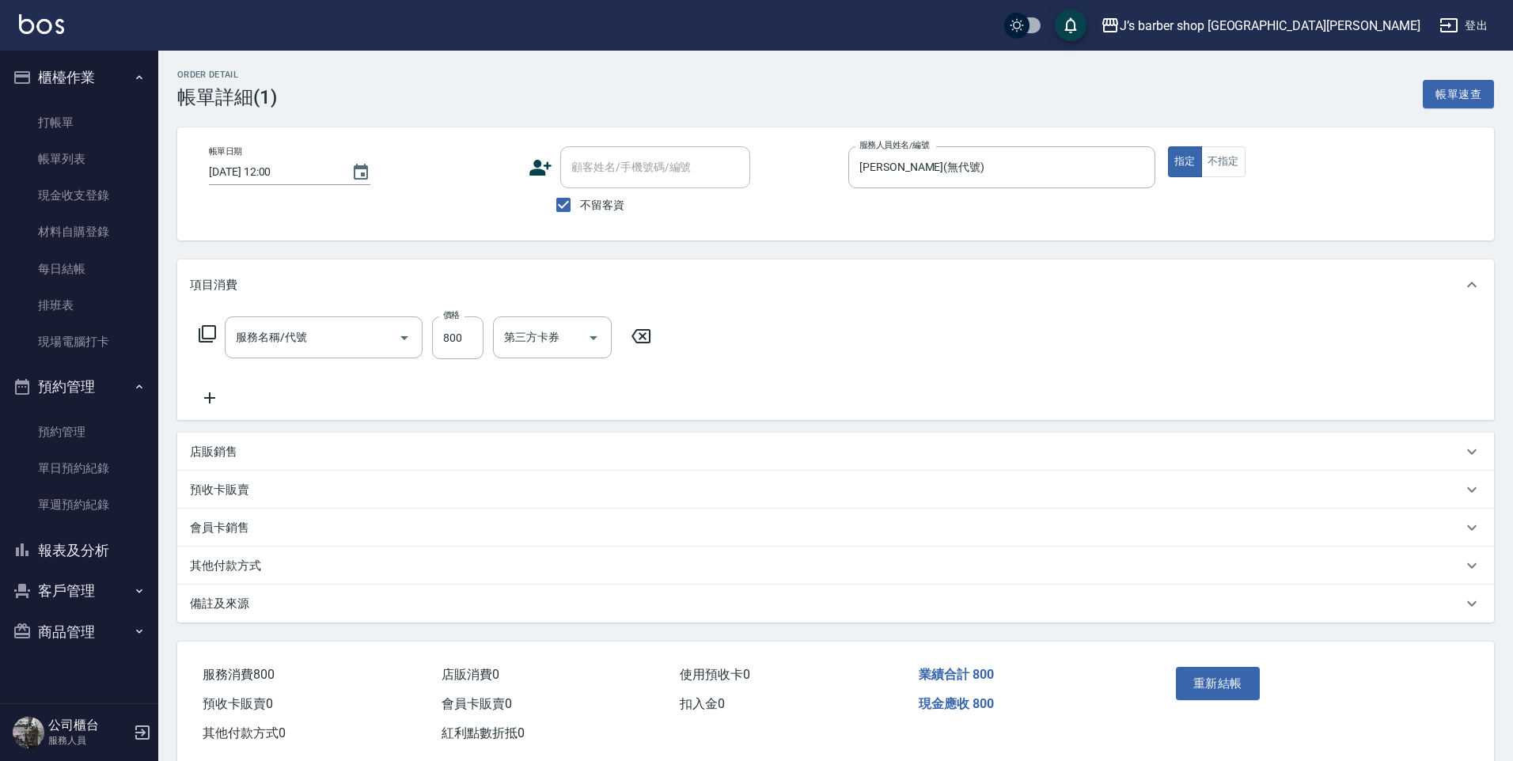
type input "洗剪(101)"
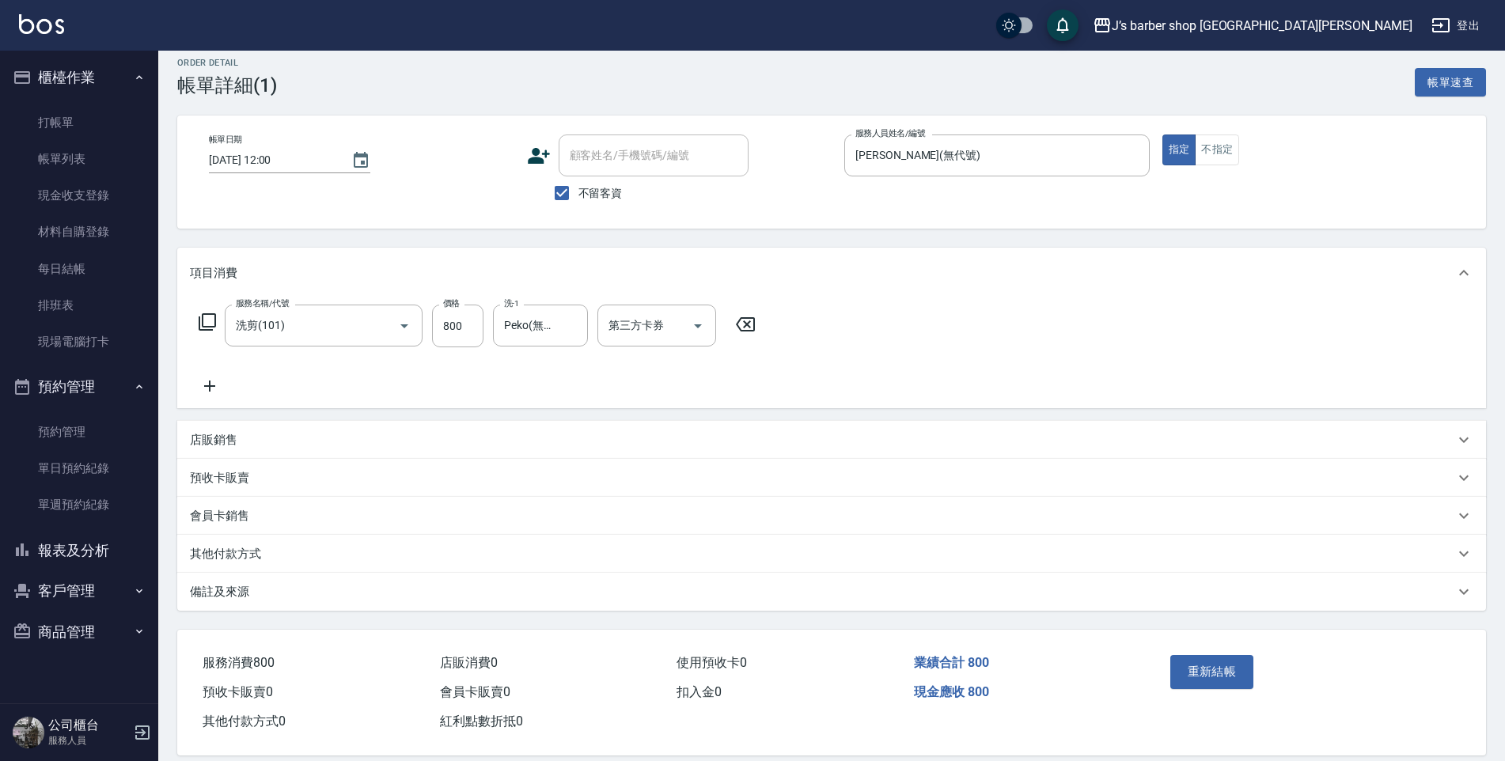
scroll to position [32, 0]
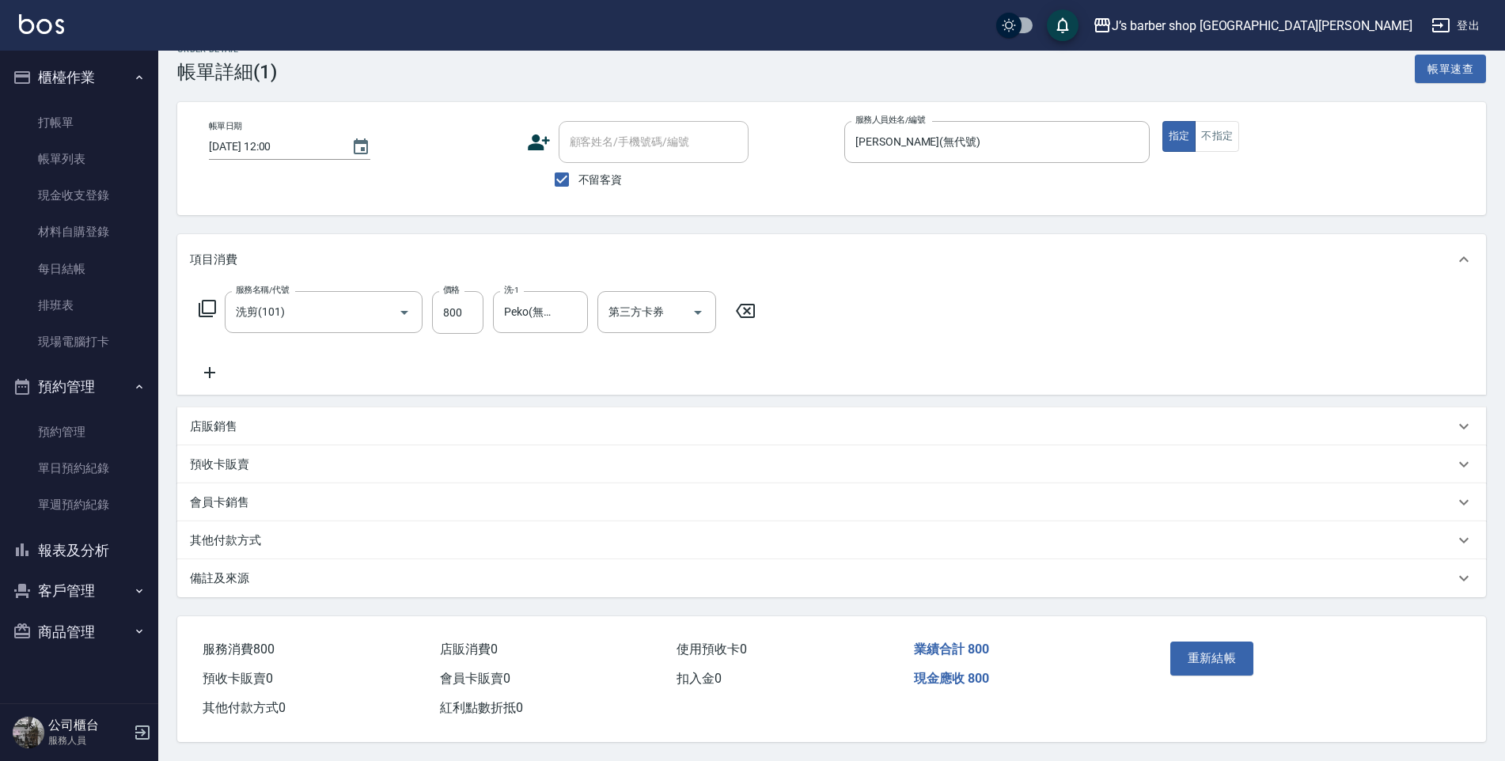
click at [345, 570] on div "備註及來源" at bounding box center [822, 578] width 1264 height 17
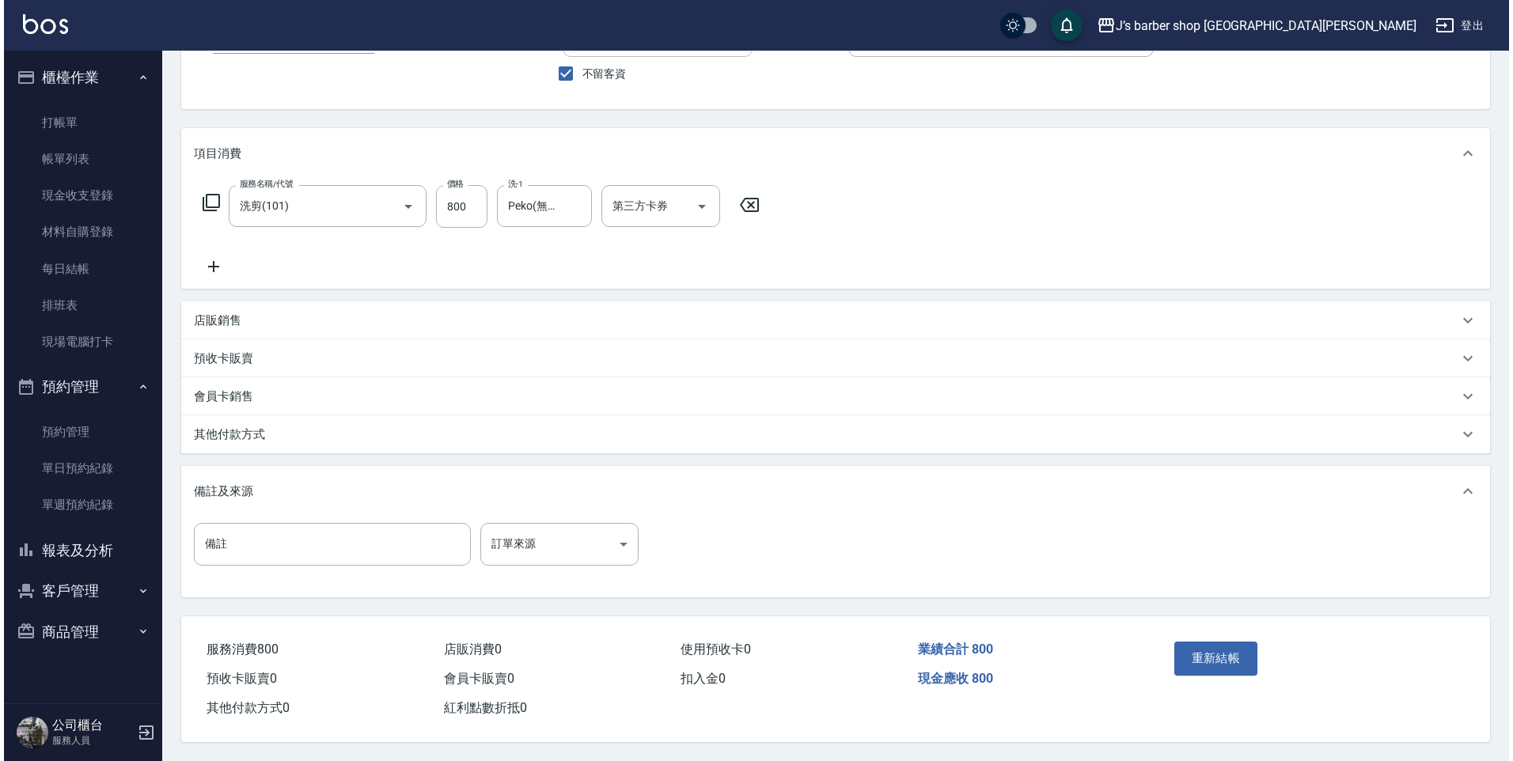
scroll to position [138, 0]
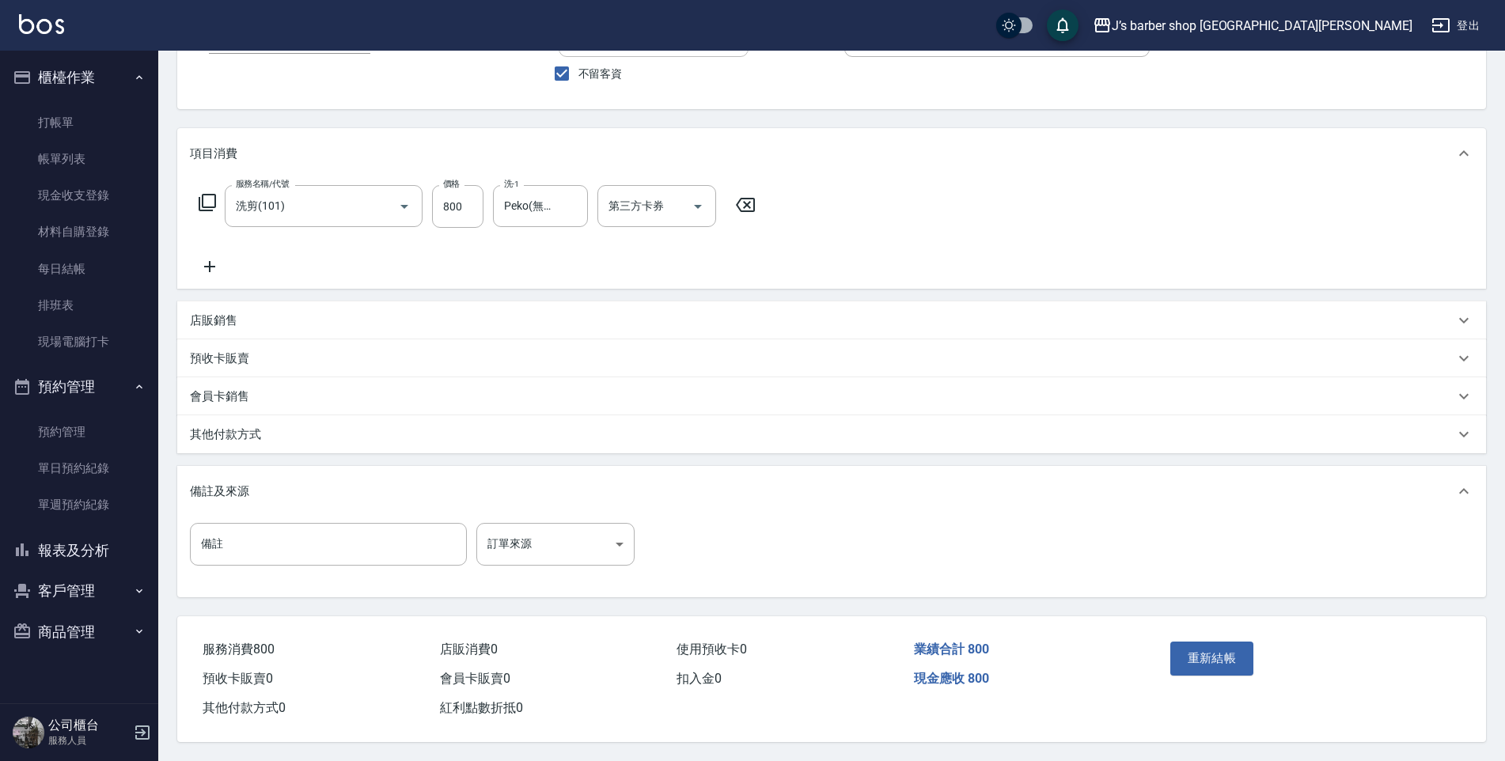
click at [342, 540] on input "備註" at bounding box center [328, 544] width 277 height 43
type input "f"
type input "ㄎ"
type input "轉帳"
click at [1214, 652] on button "重新結帳" at bounding box center [1212, 658] width 84 height 33
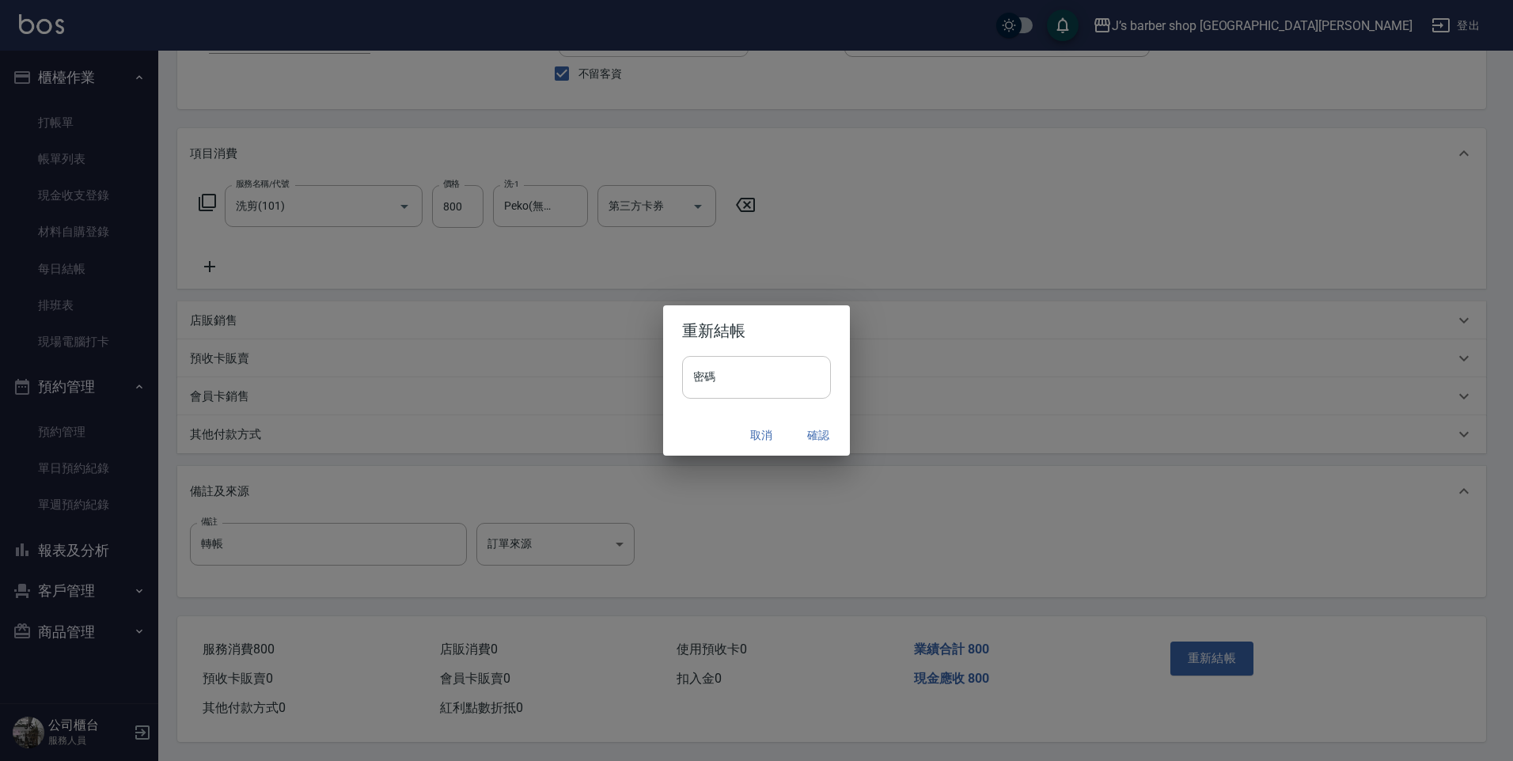
click at [710, 378] on input "密碼" at bounding box center [756, 377] width 149 height 43
type input "****"
click at [820, 429] on button "確認" at bounding box center [818, 435] width 51 height 29
